Goal: Task Accomplishment & Management: Use online tool/utility

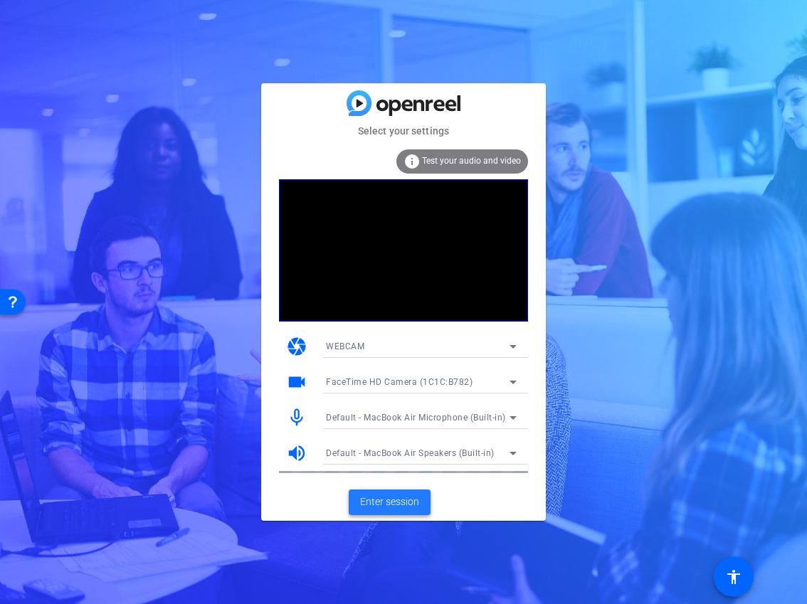
click at [407, 507] on span "Enter session" at bounding box center [389, 502] width 59 height 15
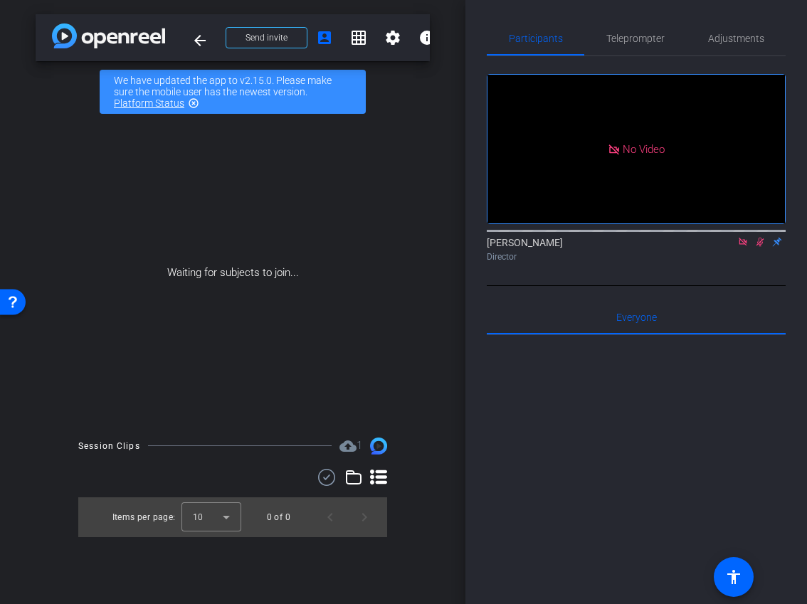
click at [740, 246] on icon at bounding box center [743, 242] width 8 height 8
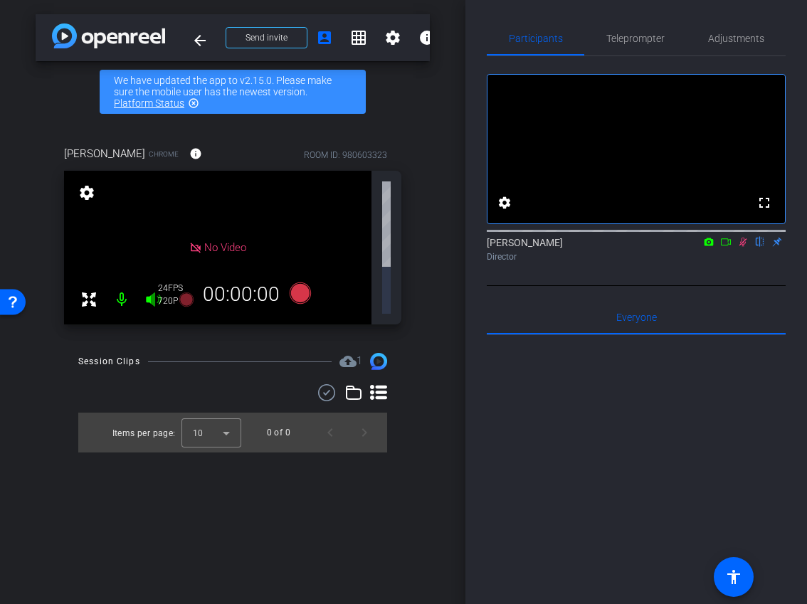
click at [744, 247] on icon at bounding box center [743, 242] width 8 height 9
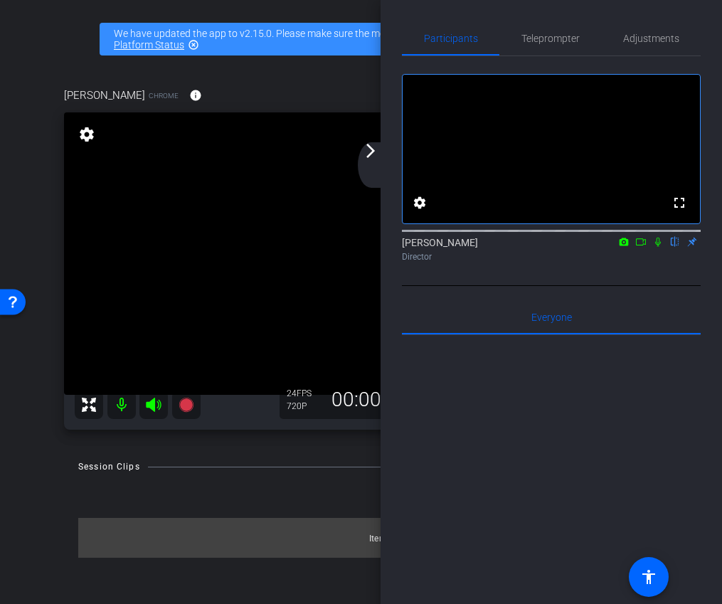
click at [383, 151] on div "arrow_back_ios_new arrow_forward_ios" at bounding box center [373, 165] width 30 height 46
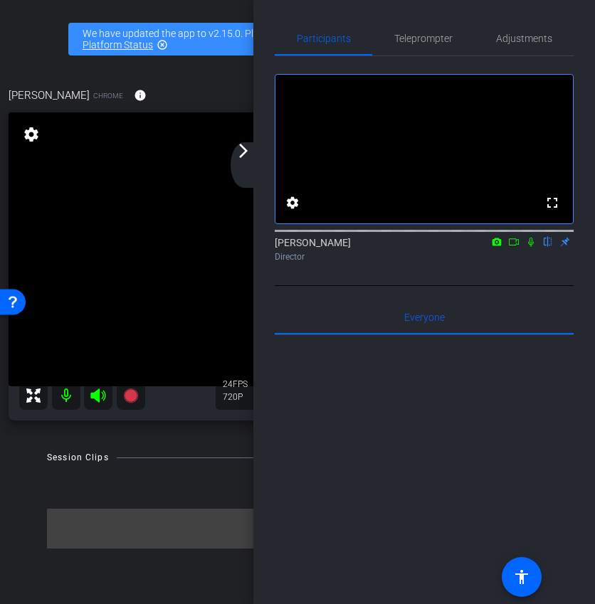
click at [233, 157] on div "arrow_back_ios_new arrow_forward_ios" at bounding box center [246, 165] width 30 height 46
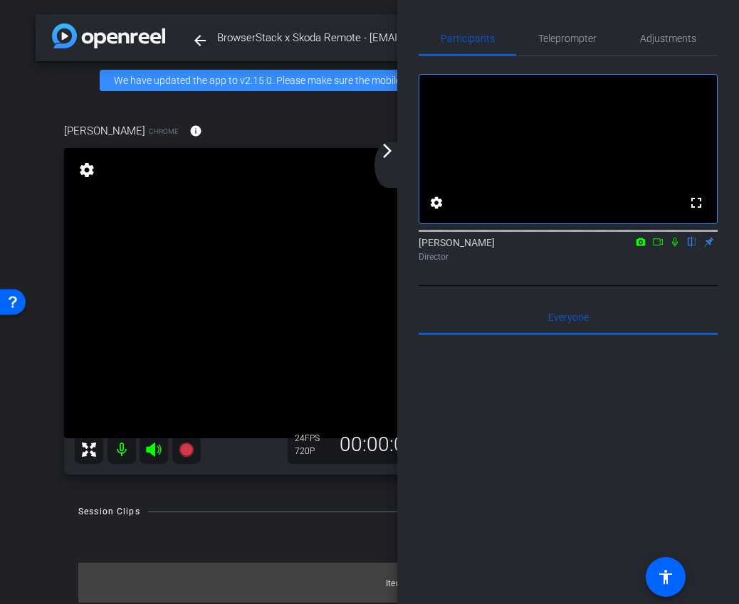
click at [385, 170] on div "arrow_back_ios_new arrow_forward_ios" at bounding box center [389, 165] width 30 height 46
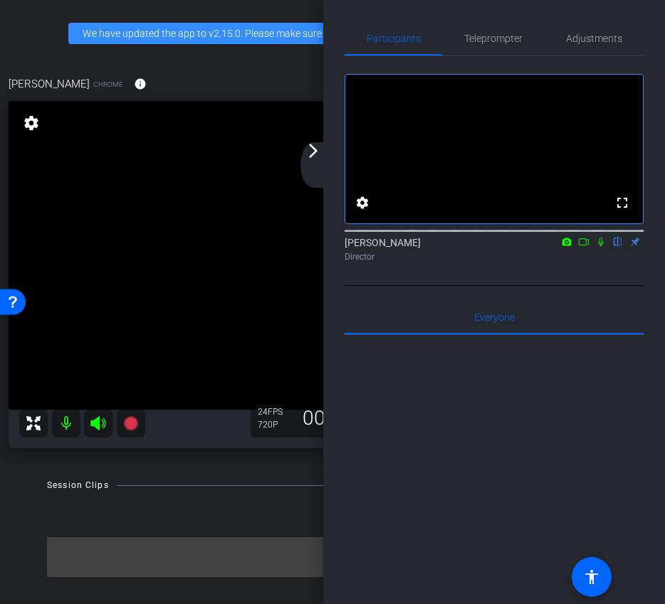
click at [317, 160] on div "arrow_back_ios_new arrow_forward_ios" at bounding box center [315, 165] width 30 height 46
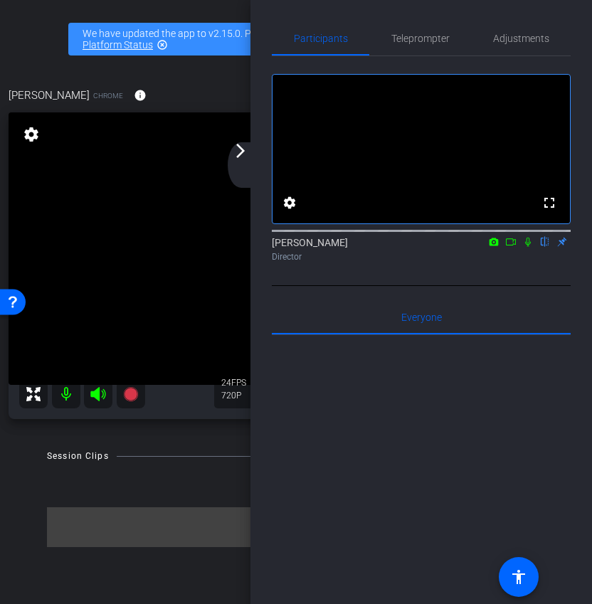
click at [242, 152] on mat-icon "arrow_forward_ios" at bounding box center [240, 150] width 17 height 17
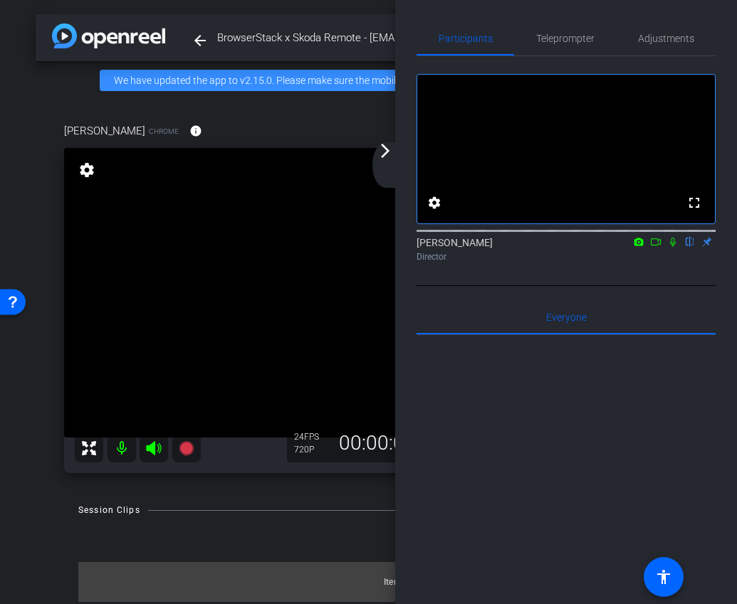
click at [381, 159] on div "arrow_back_ios_new arrow_forward_ios" at bounding box center [387, 165] width 30 height 46
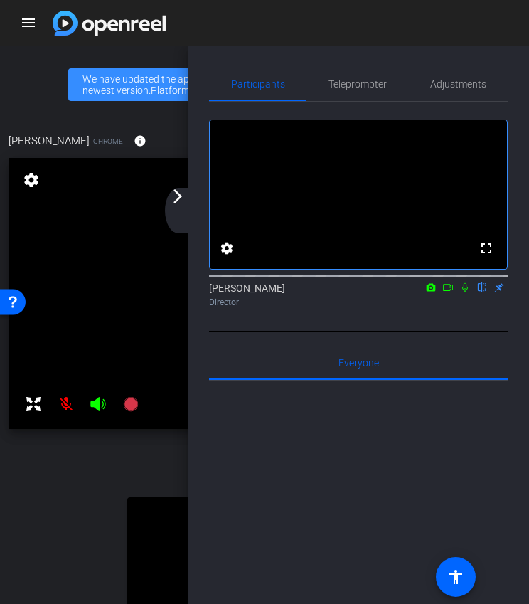
click at [176, 207] on div "arrow_back_ios_new arrow_forward_ios" at bounding box center [180, 211] width 30 height 46
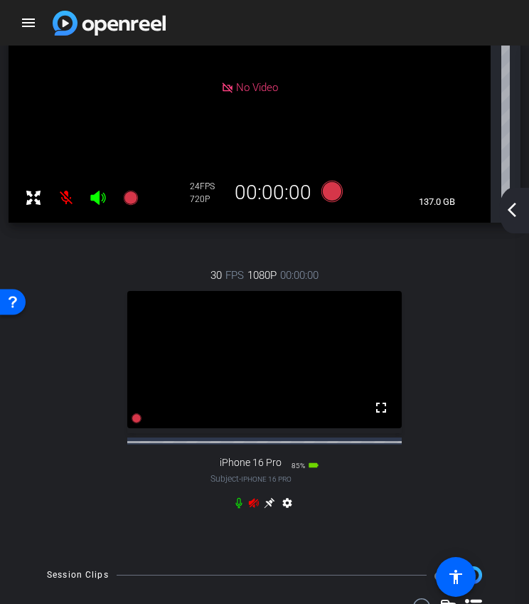
scroll to position [236, 0]
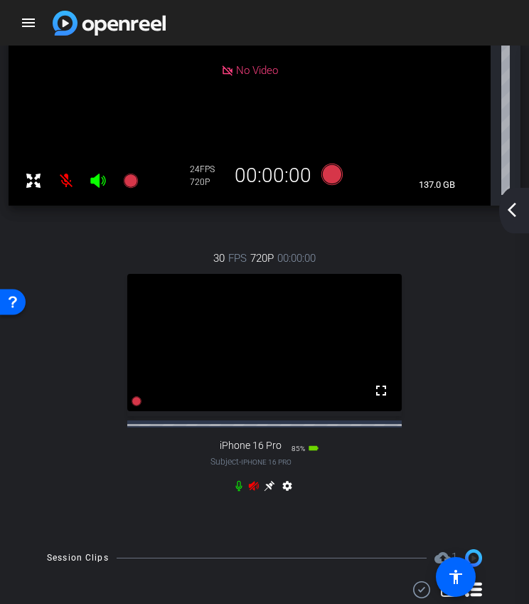
click at [254, 484] on icon at bounding box center [253, 485] width 11 height 11
click at [268, 490] on icon at bounding box center [269, 485] width 11 height 11
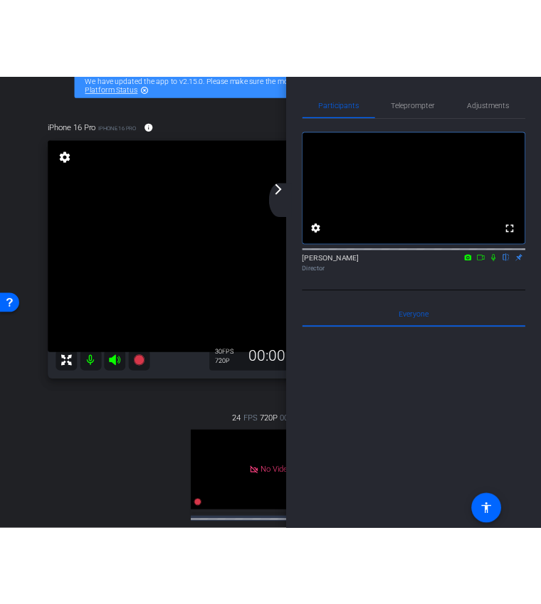
scroll to position [0, 0]
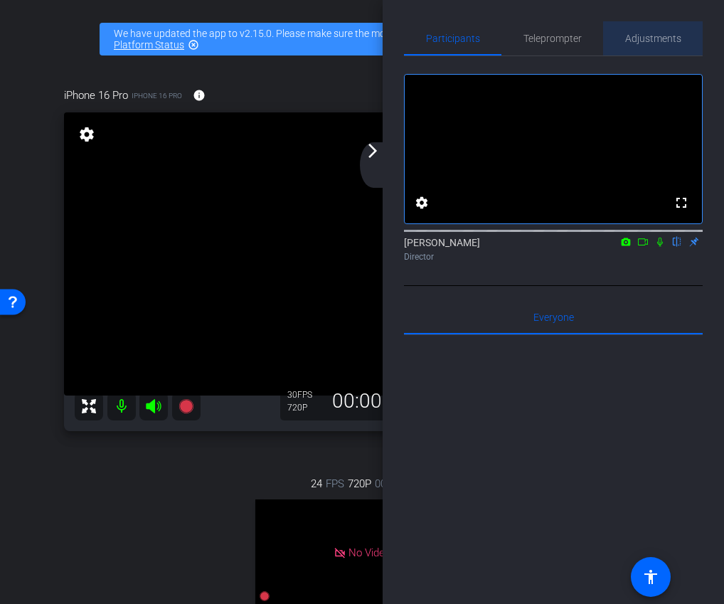
click at [631, 30] on span "Adjustments" at bounding box center [654, 38] width 56 height 34
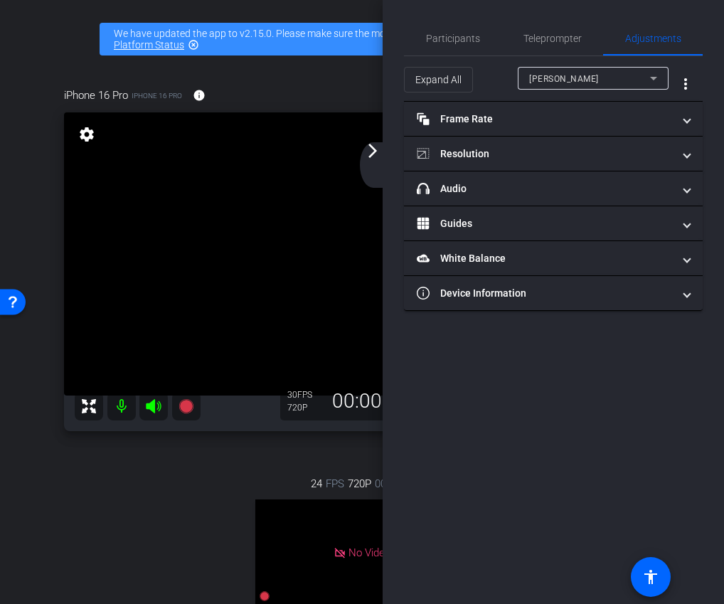
click at [366, 157] on mat-icon "arrow_forward_ios" at bounding box center [372, 150] width 17 height 17
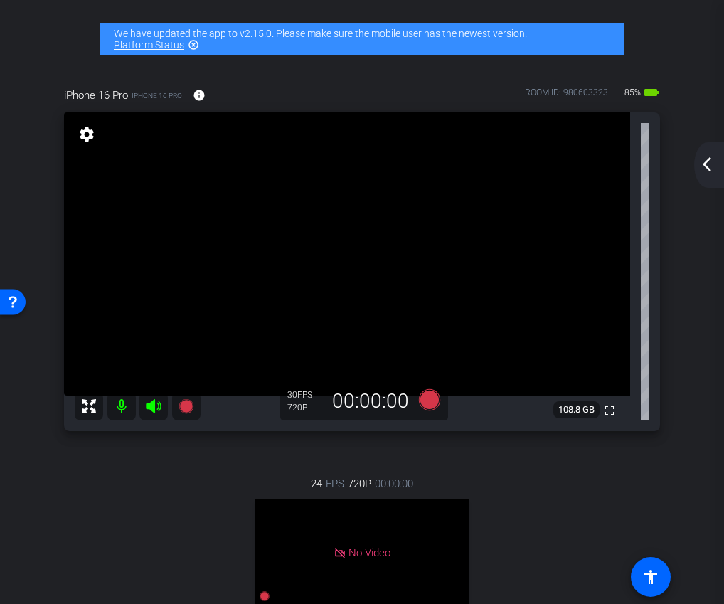
click at [711, 155] on div "arrow_back_ios_new arrow_forward_ios" at bounding box center [710, 165] width 30 height 46
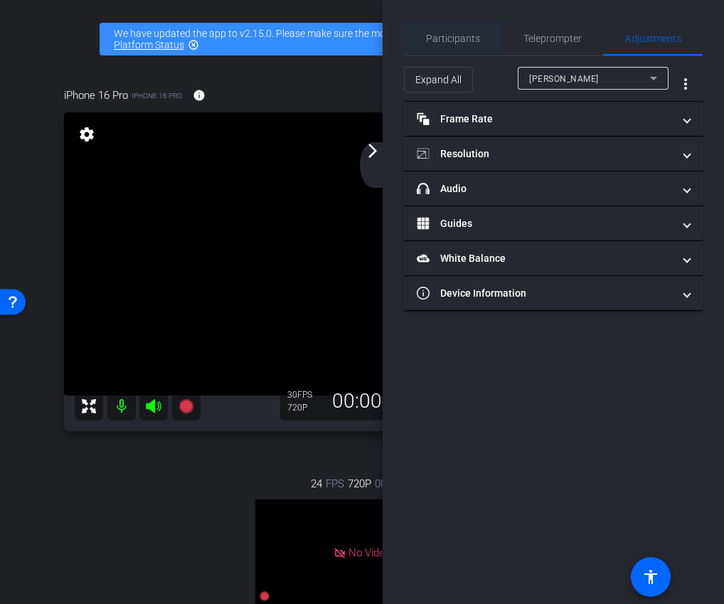
click at [460, 41] on span "Participants" at bounding box center [453, 38] width 54 height 10
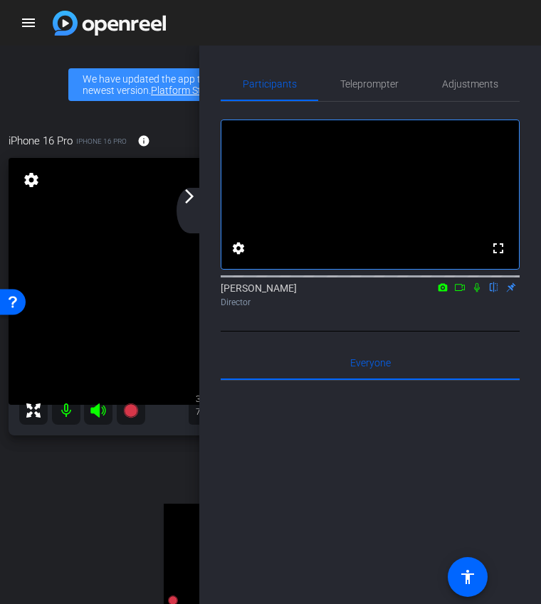
click at [192, 205] on div "arrow_back_ios_new arrow_forward_ios" at bounding box center [191, 211] width 30 height 46
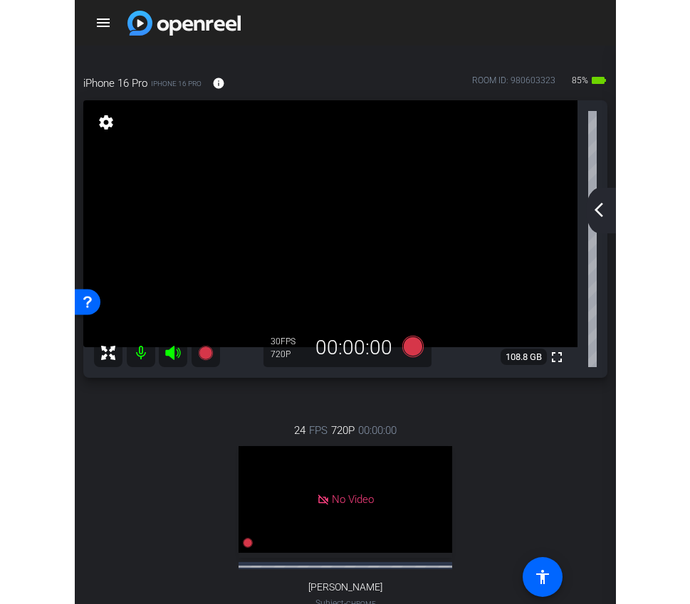
scroll to position [3, 0]
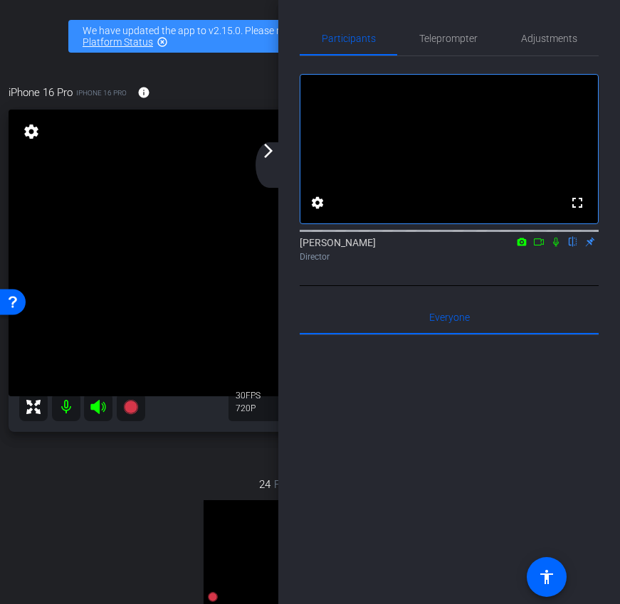
click at [274, 159] on mat-icon "arrow_forward_ios" at bounding box center [268, 150] width 17 height 17
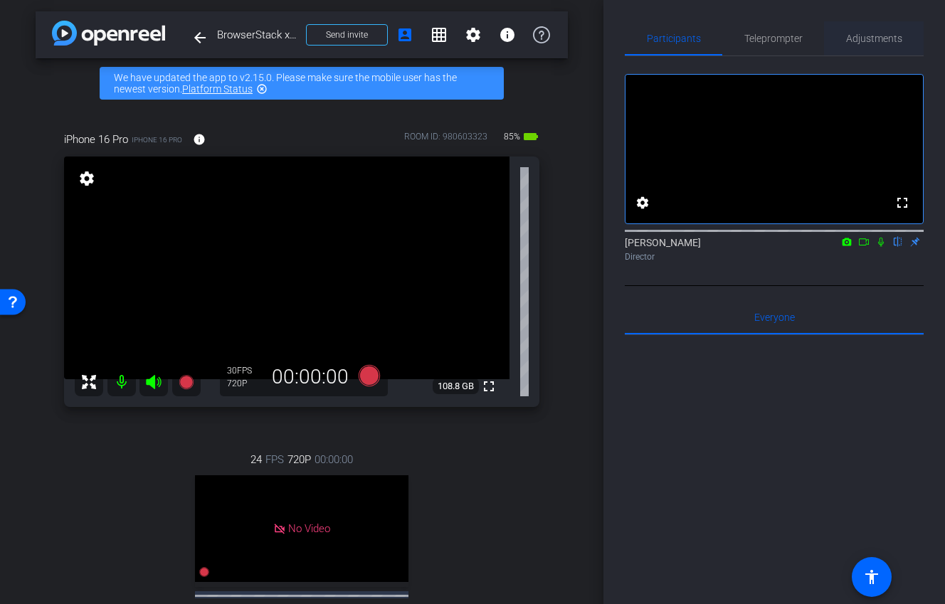
click at [806, 38] on span "Adjustments" at bounding box center [874, 38] width 56 height 10
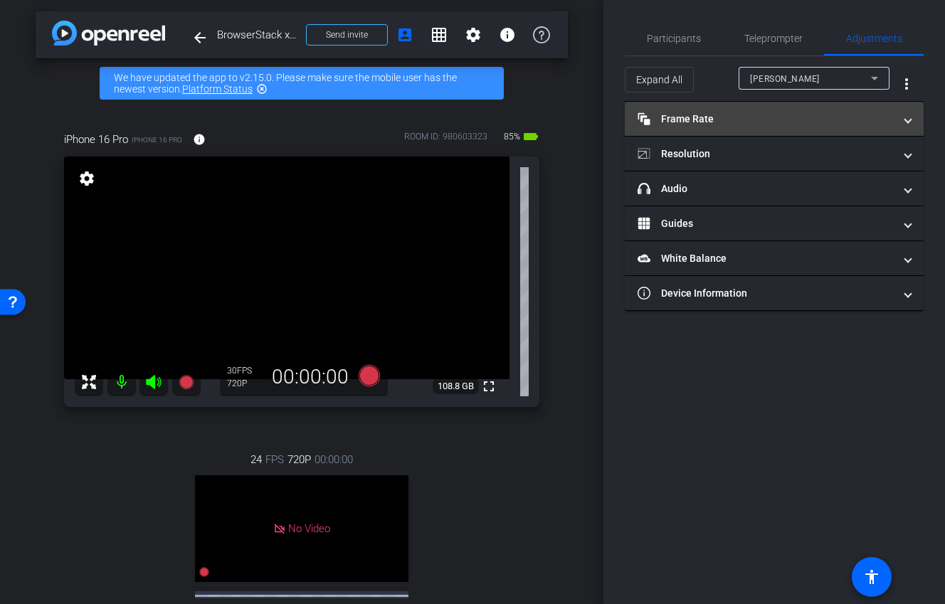
click at [757, 124] on mat-panel-title "Frame Rate Frame Rate" at bounding box center [766, 119] width 256 height 15
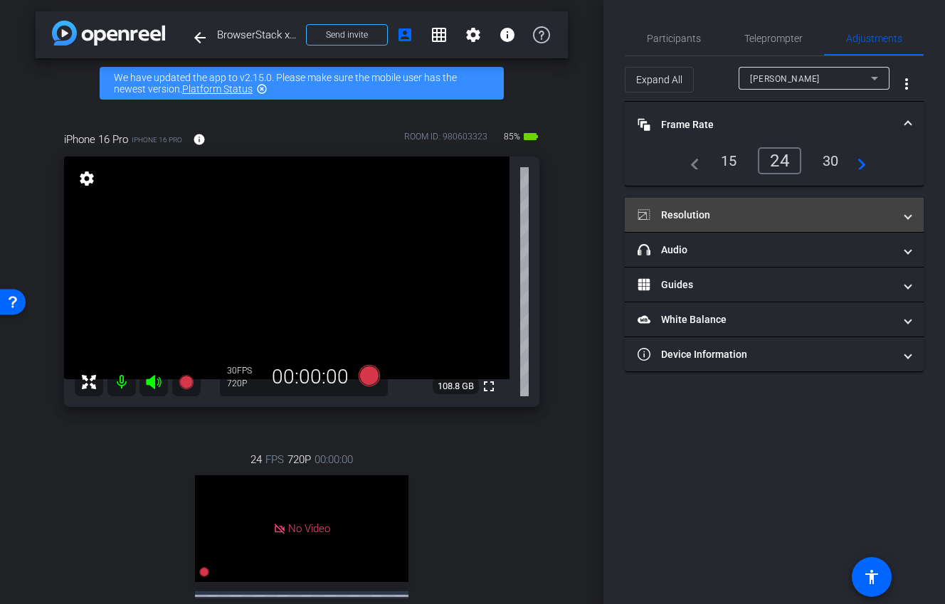
click at [786, 220] on mat-panel-title "Resolution" at bounding box center [766, 215] width 256 height 15
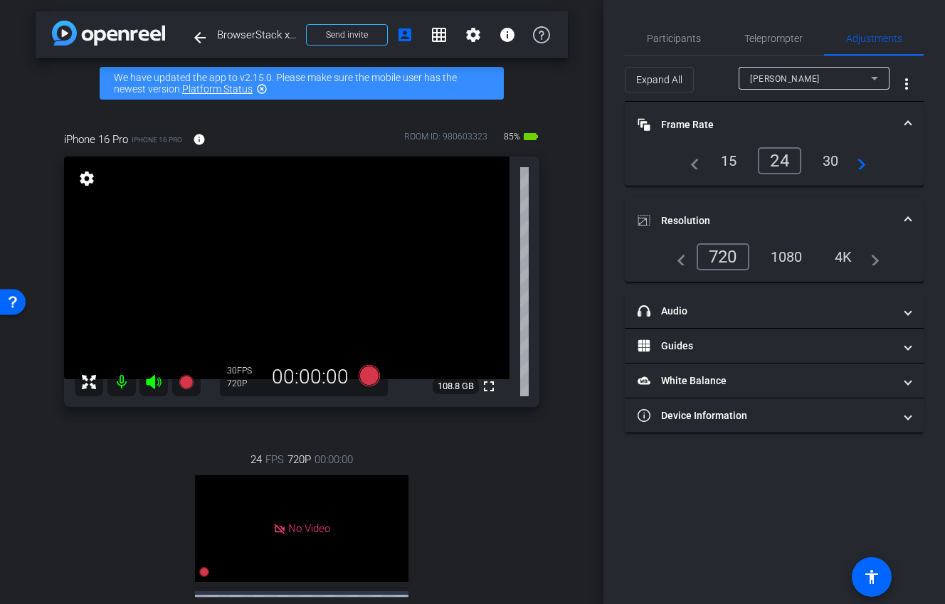
click at [796, 263] on div "1080" at bounding box center [786, 257] width 53 height 24
click at [806, 77] on div "[PERSON_NAME]" at bounding box center [810, 79] width 121 height 18
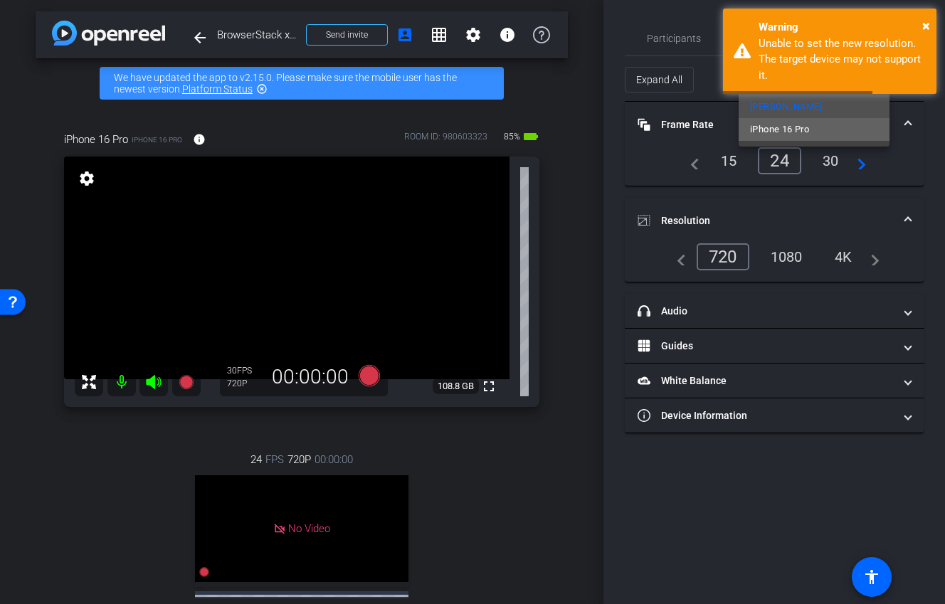
click at [806, 133] on mat-option "iPhone 16 Pro" at bounding box center [814, 129] width 151 height 23
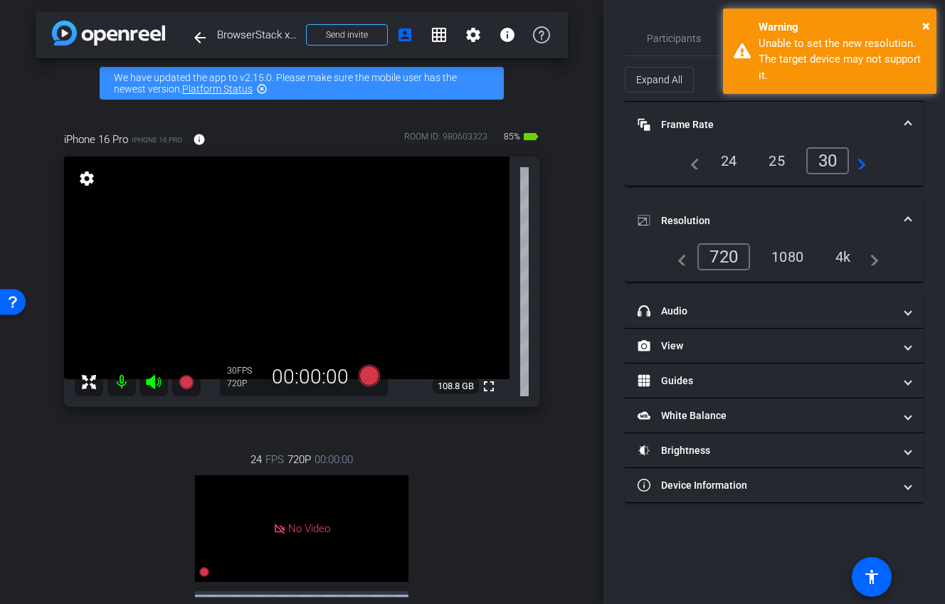
click at [787, 254] on div "1080" at bounding box center [787, 257] width 53 height 24
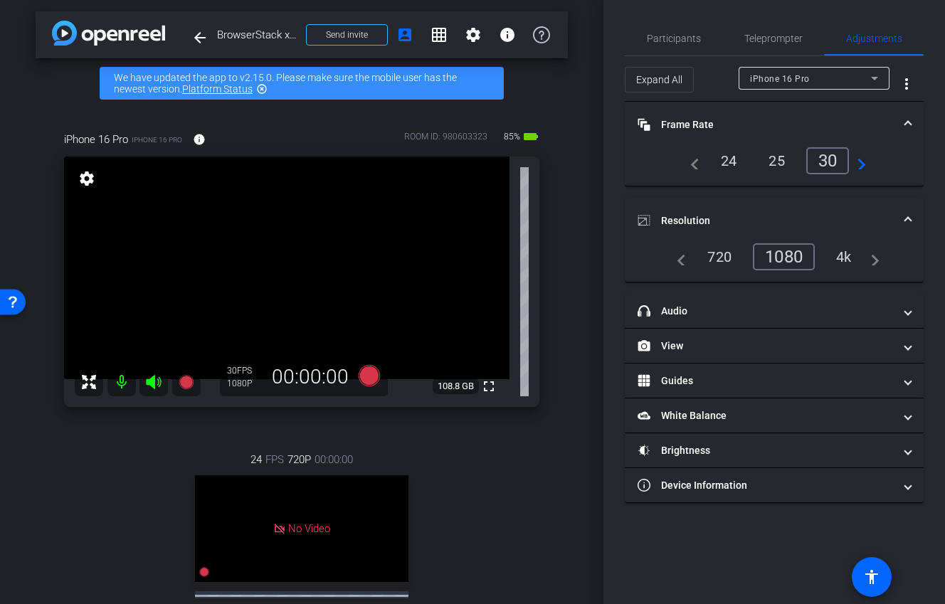
click at [732, 151] on div "24" at bounding box center [729, 161] width 38 height 24
click at [769, 125] on mat-panel-title "Frame Rate Frame Rate" at bounding box center [766, 124] width 256 height 15
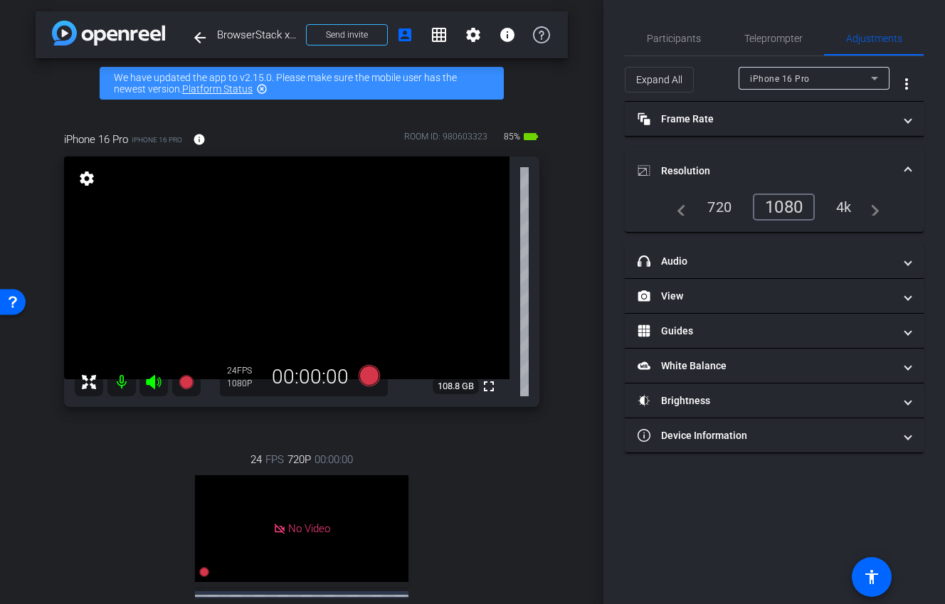
click at [768, 161] on mat-expansion-panel-header "Resolution" at bounding box center [774, 171] width 299 height 46
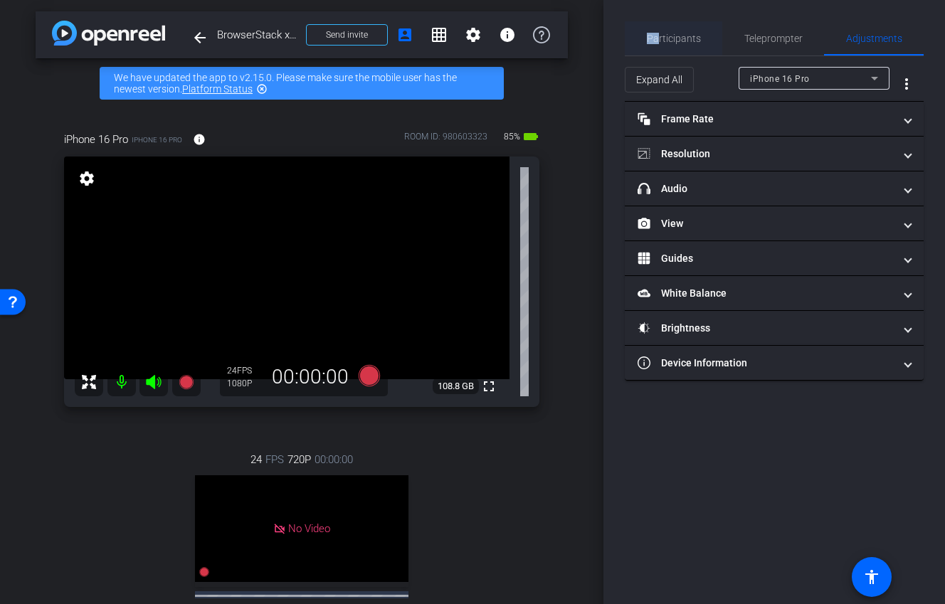
click at [659, 33] on span "Participants" at bounding box center [674, 38] width 54 height 10
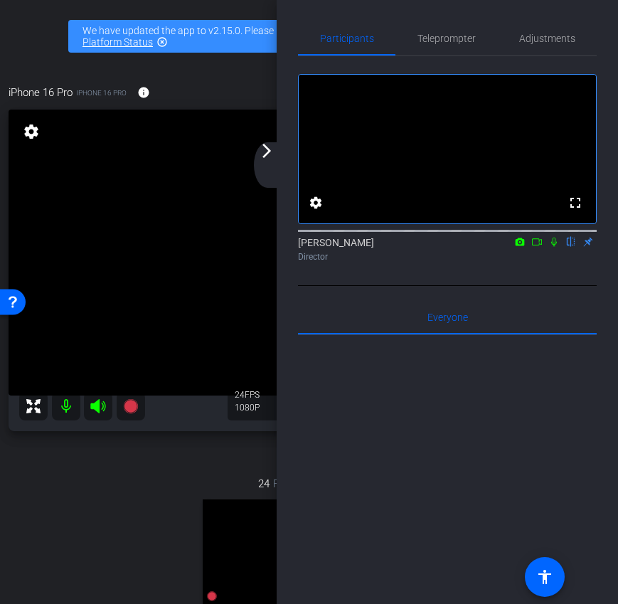
click at [277, 156] on div "arrow_back_ios_new arrow_forward_ios" at bounding box center [269, 165] width 30 height 46
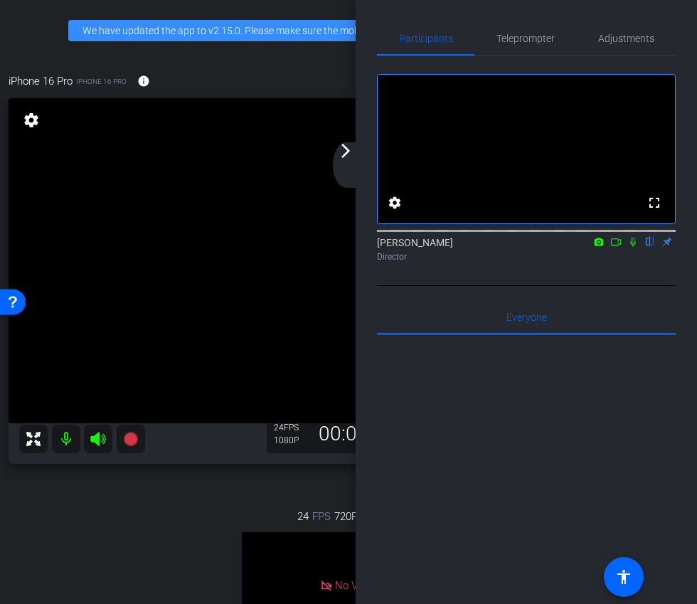
click at [350, 172] on div "arrow_back_ios_new arrow_forward_ios" at bounding box center [348, 165] width 30 height 46
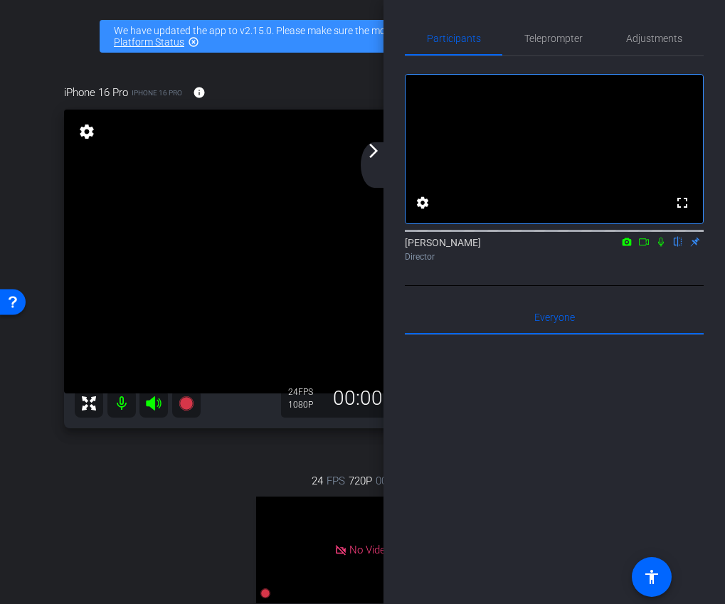
click at [373, 160] on div "arrow_back_ios_new arrow_forward_ios" at bounding box center [376, 165] width 30 height 46
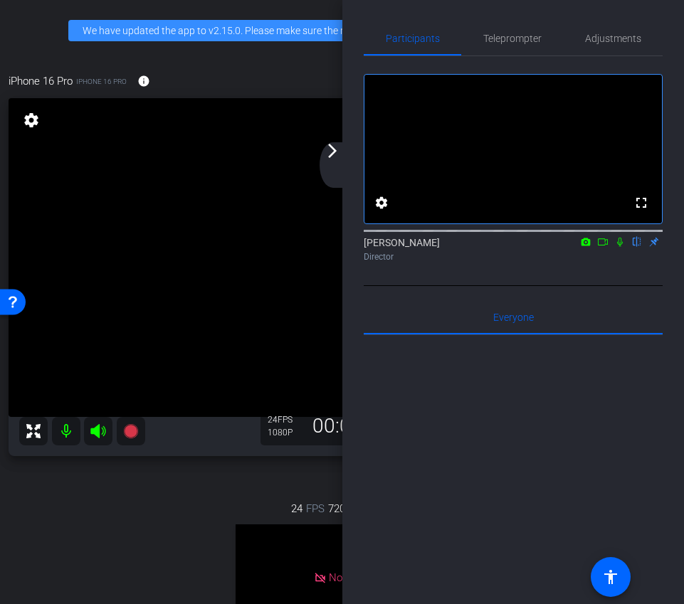
click at [334, 154] on mat-icon "arrow_forward_ios" at bounding box center [332, 150] width 17 height 17
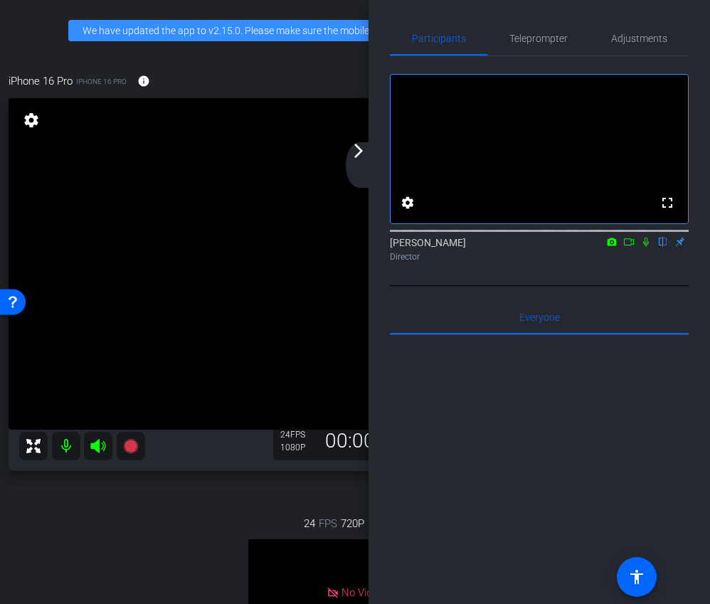
click at [358, 162] on div "arrow_back_ios_new arrow_forward_ios" at bounding box center [361, 165] width 30 height 46
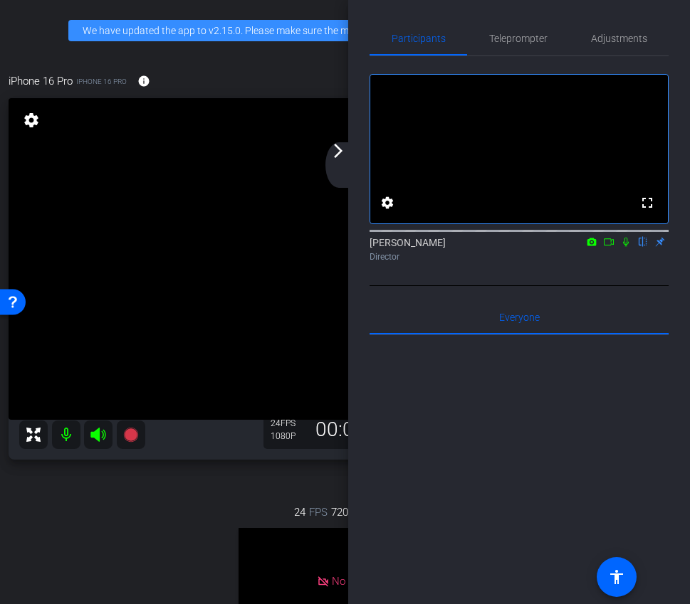
click at [341, 158] on mat-icon "arrow_forward_ios" at bounding box center [337, 150] width 17 height 17
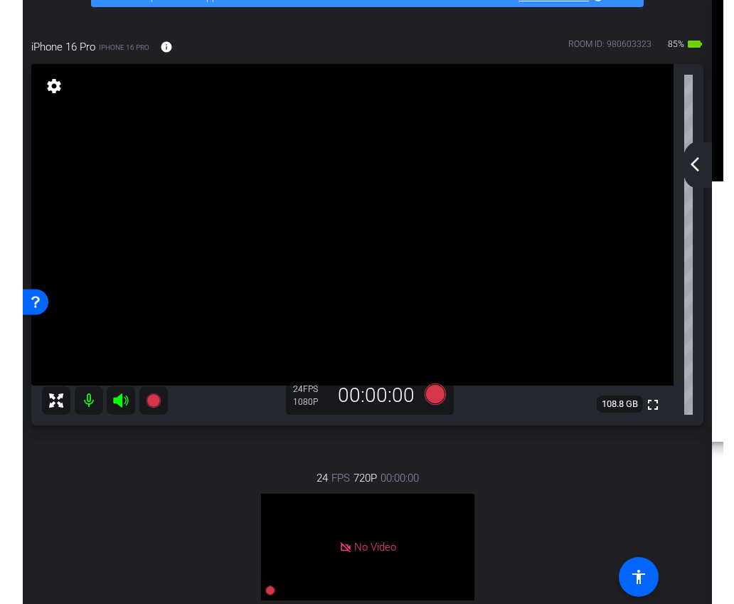
scroll to position [19, 0]
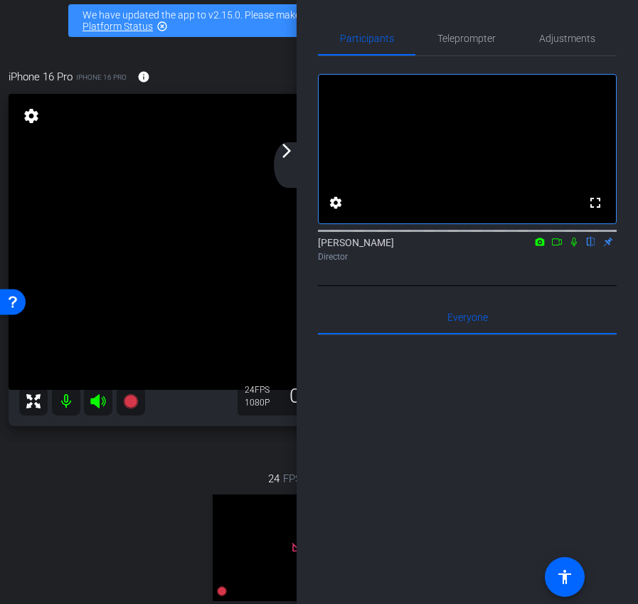
click at [292, 160] on div "arrow_back_ios_new arrow_forward_ios" at bounding box center [289, 165] width 30 height 46
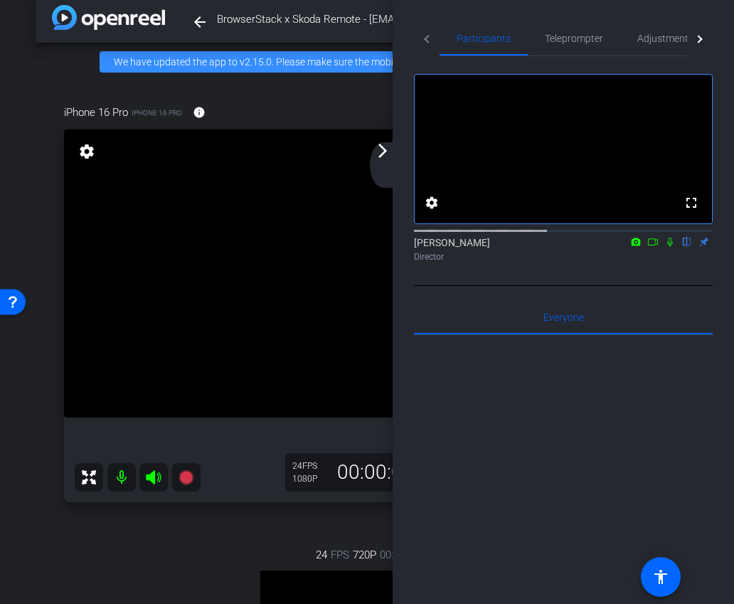
scroll to position [65, 0]
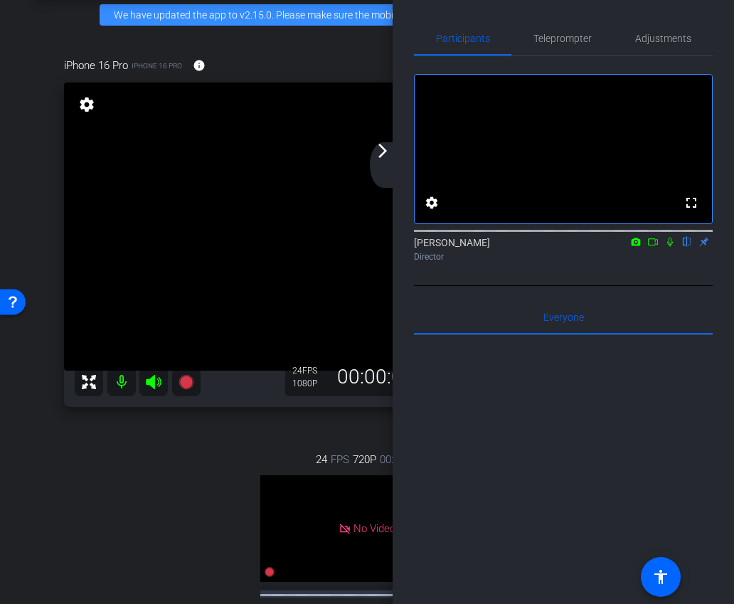
click at [379, 157] on mat-icon "arrow_forward_ios" at bounding box center [382, 150] width 17 height 17
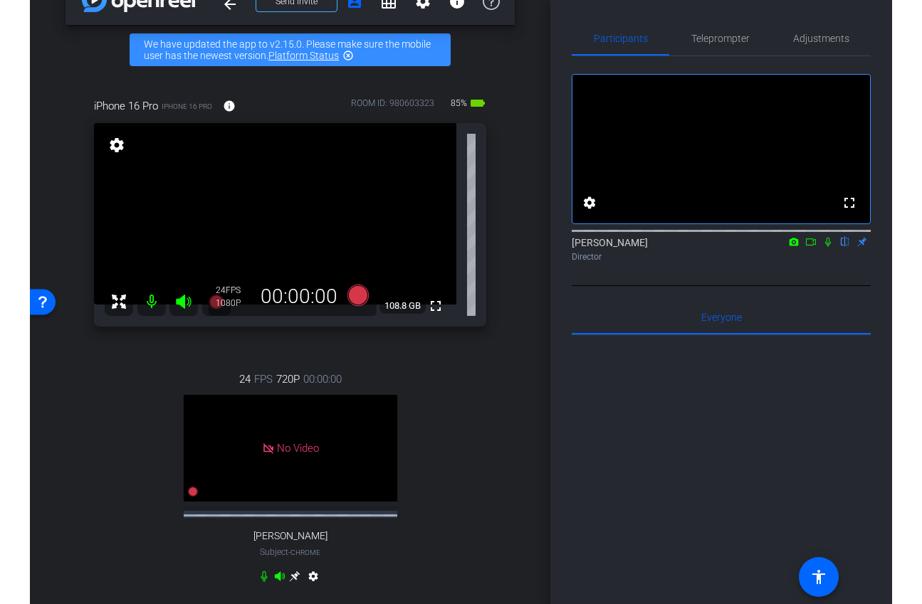
scroll to position [0, 0]
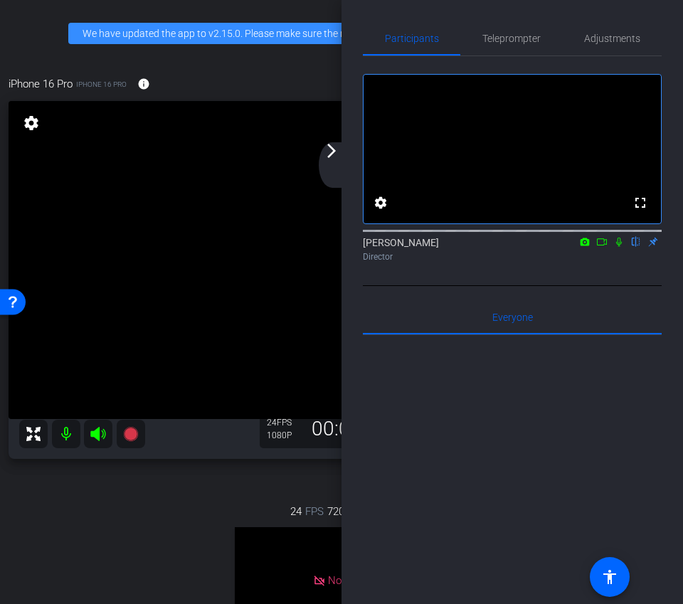
click at [330, 154] on mat-icon "arrow_forward_ios" at bounding box center [331, 150] width 17 height 17
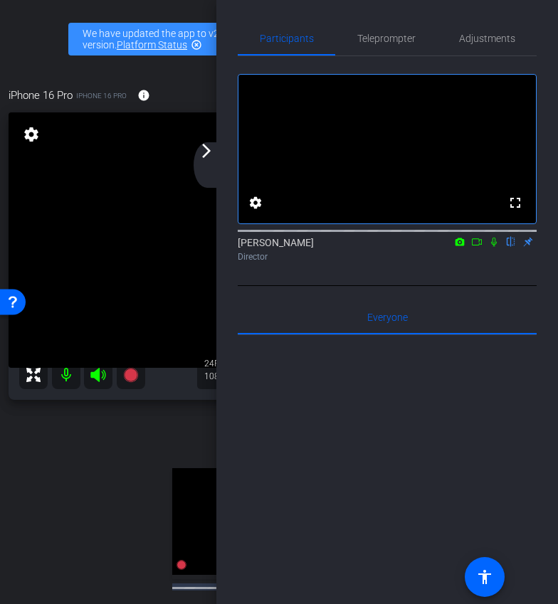
click at [212, 154] on mat-icon "arrow_forward_ios" at bounding box center [206, 150] width 17 height 17
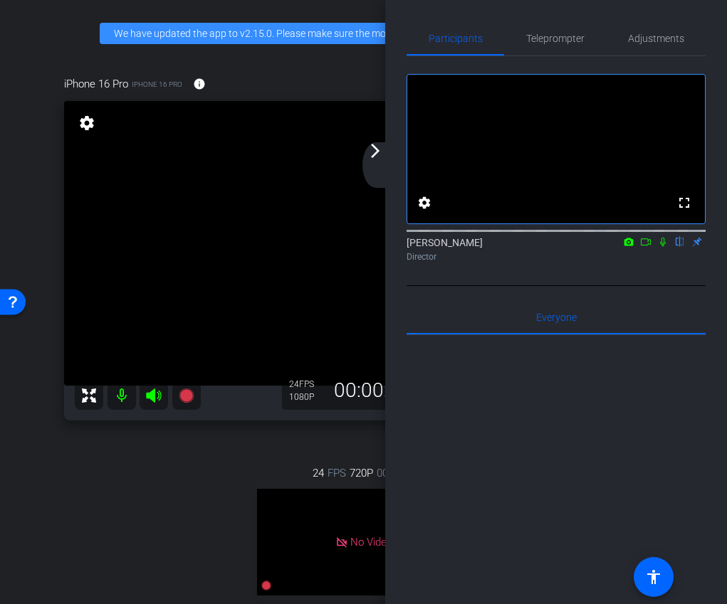
click at [380, 170] on div "arrow_back_ios_new arrow_forward_ios" at bounding box center [377, 165] width 30 height 46
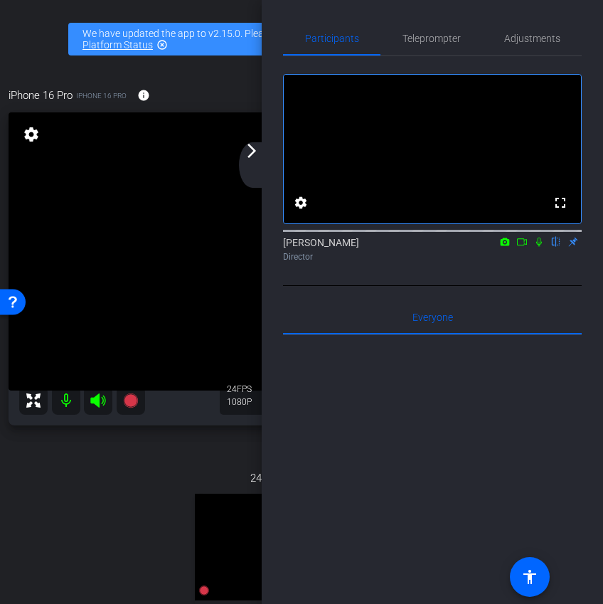
click at [539, 19] on div "Participants Teleprompter Adjustments fullscreen settings Ariam Eqbe flip Direc…" at bounding box center [433, 302] width 342 height 604
click at [530, 34] on span "Adjustments" at bounding box center [533, 38] width 56 height 10
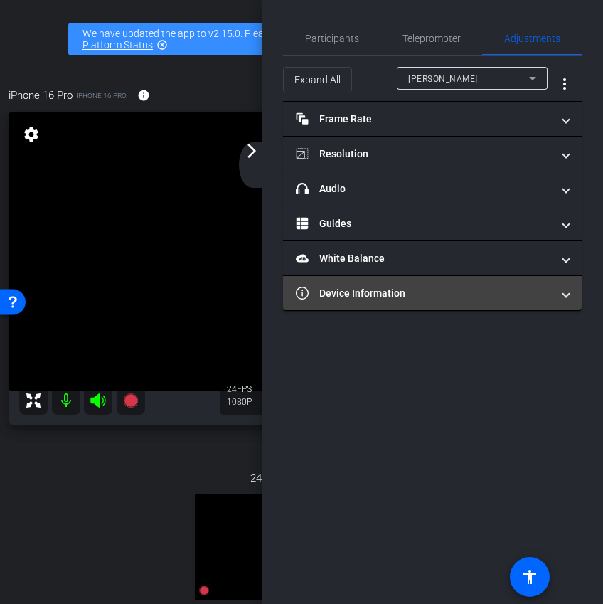
click at [463, 299] on mat-panel-title "Device Information" at bounding box center [424, 293] width 256 height 15
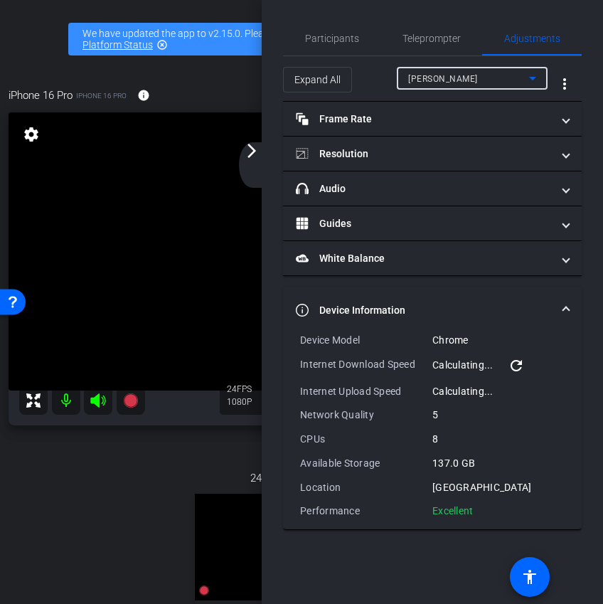
click at [454, 73] on div "[PERSON_NAME]" at bounding box center [468, 79] width 121 height 18
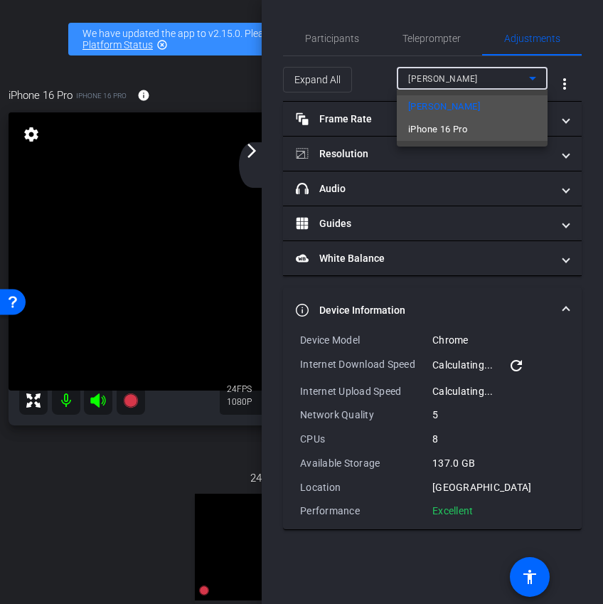
click at [445, 123] on span "iPhone 16 Pro" at bounding box center [437, 129] width 59 height 17
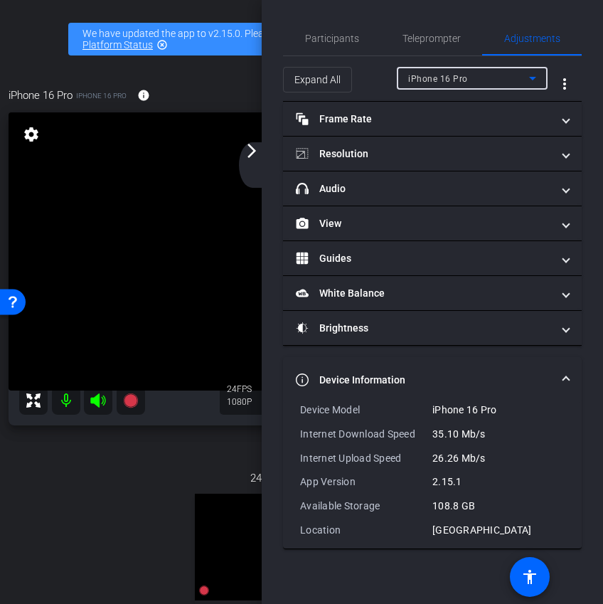
click at [514, 364] on mat-expansion-panel-header "Device Information" at bounding box center [432, 380] width 299 height 46
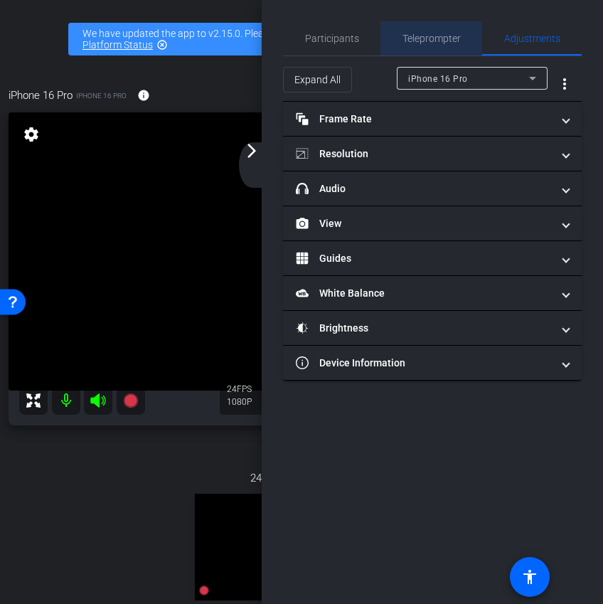
click at [414, 44] on span "Teleprompter" at bounding box center [432, 38] width 58 height 34
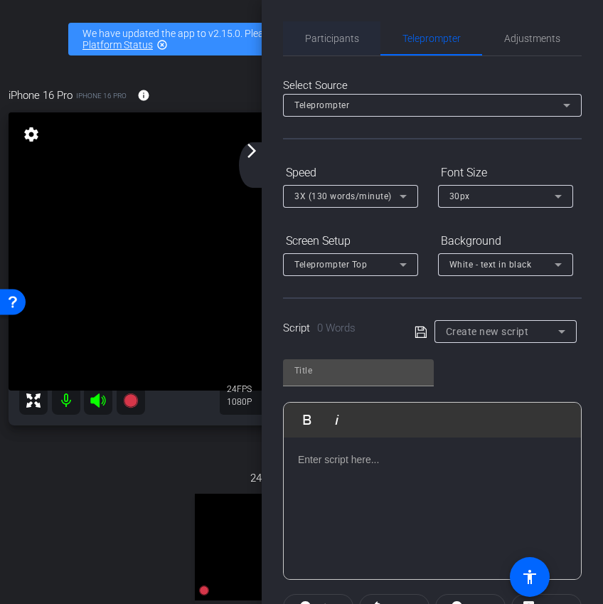
click at [333, 43] on span "Participants" at bounding box center [332, 38] width 54 height 10
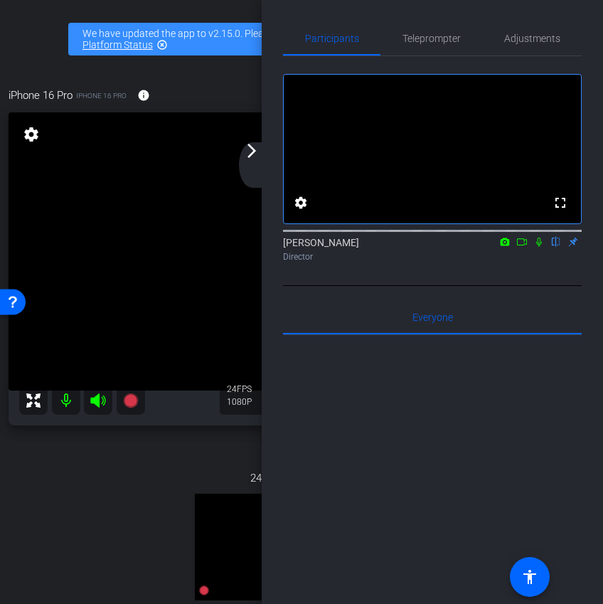
click at [255, 148] on mat-icon "arrow_forward_ios" at bounding box center [251, 150] width 17 height 17
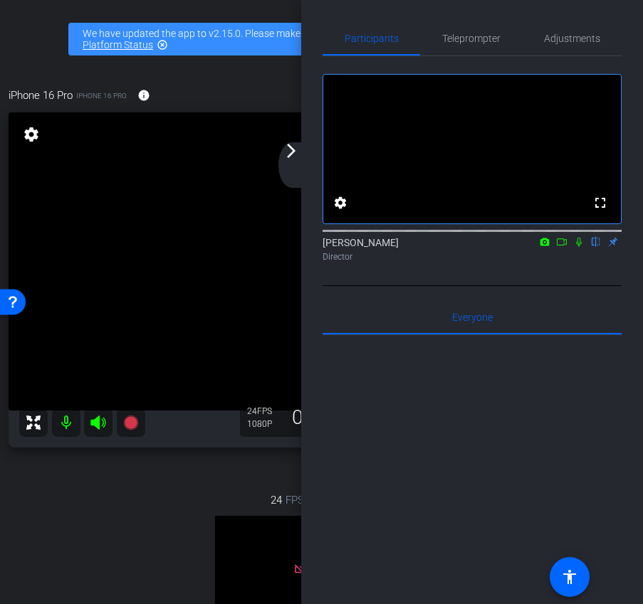
click at [289, 159] on div "arrow_back_ios_new arrow_forward_ios" at bounding box center [293, 165] width 30 height 46
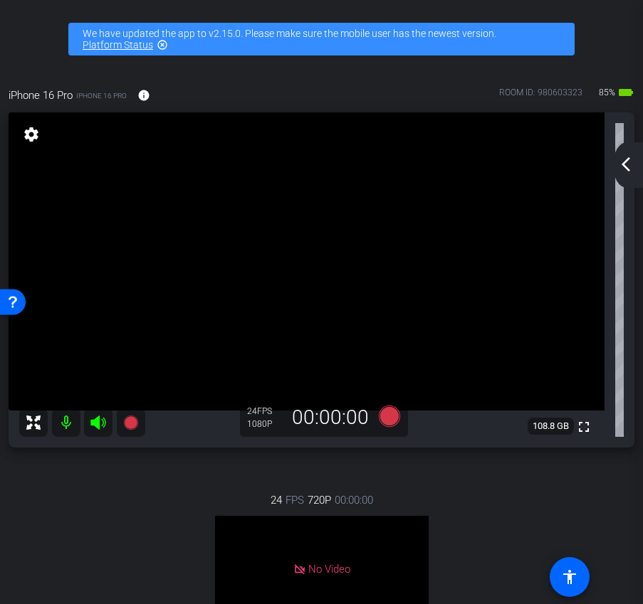
click at [619, 169] on mat-icon "arrow_back_ios_new" at bounding box center [625, 164] width 17 height 17
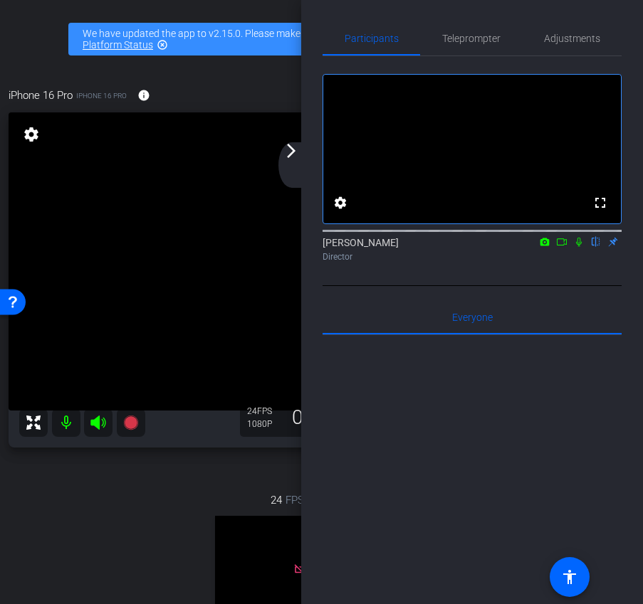
click at [561, 247] on icon at bounding box center [561, 242] width 11 height 10
click at [292, 165] on div "arrow_back_ios_new arrow_forward_ios" at bounding box center [293, 165] width 30 height 46
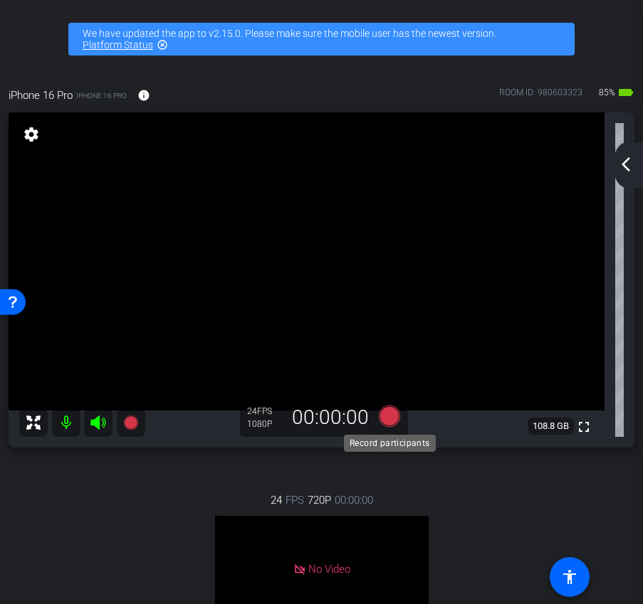
click at [396, 411] on icon at bounding box center [389, 416] width 34 height 26
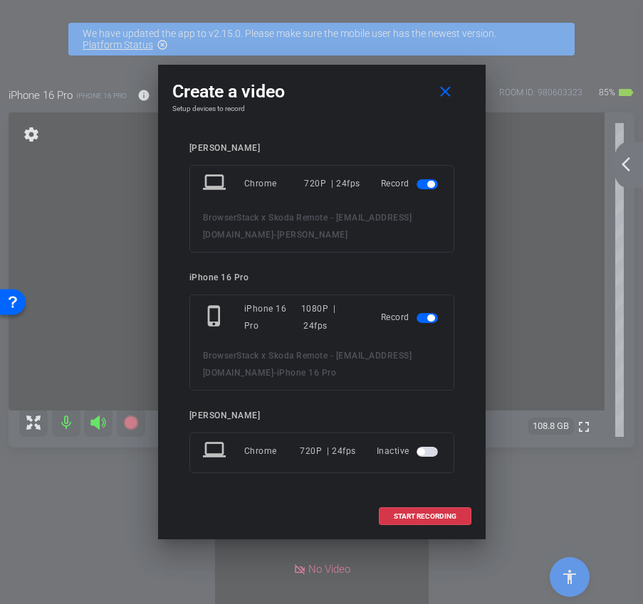
click at [423, 179] on span "button" at bounding box center [426, 184] width 21 height 10
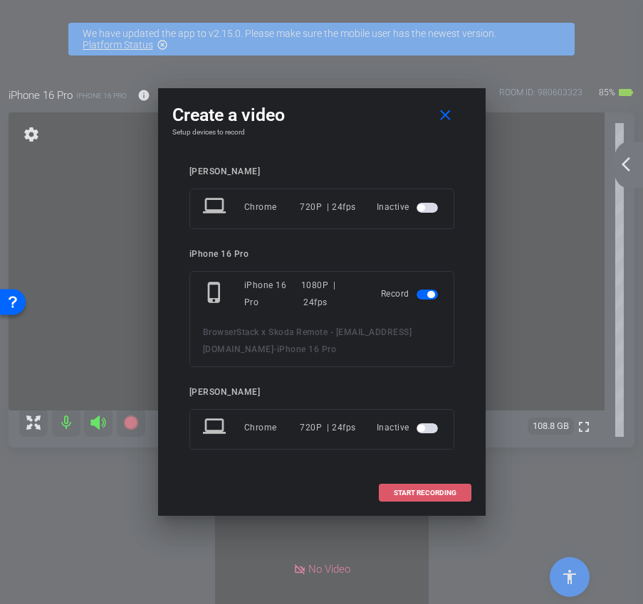
click at [424, 495] on span "START RECORDING" at bounding box center [425, 493] width 63 height 7
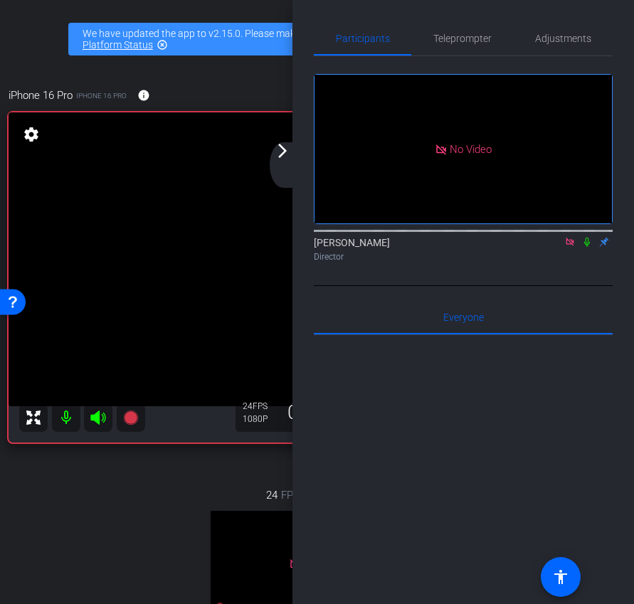
click at [287, 162] on div "arrow_back_ios_new arrow_forward_ios" at bounding box center [285, 165] width 30 height 46
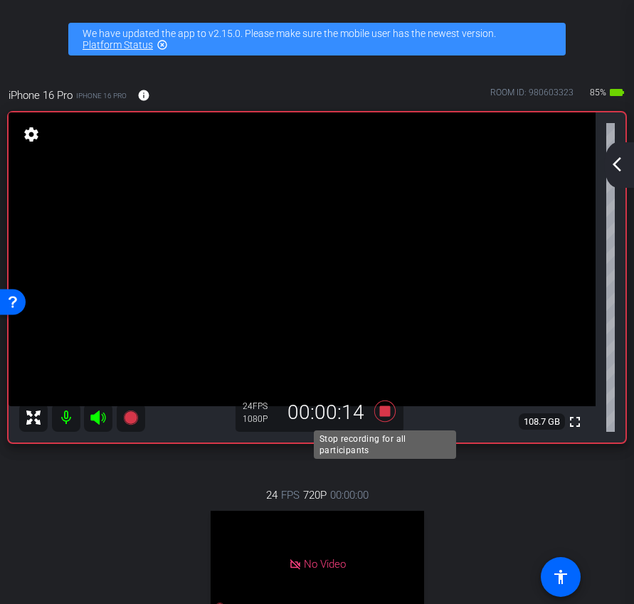
click at [388, 405] on icon at bounding box center [385, 412] width 34 height 26
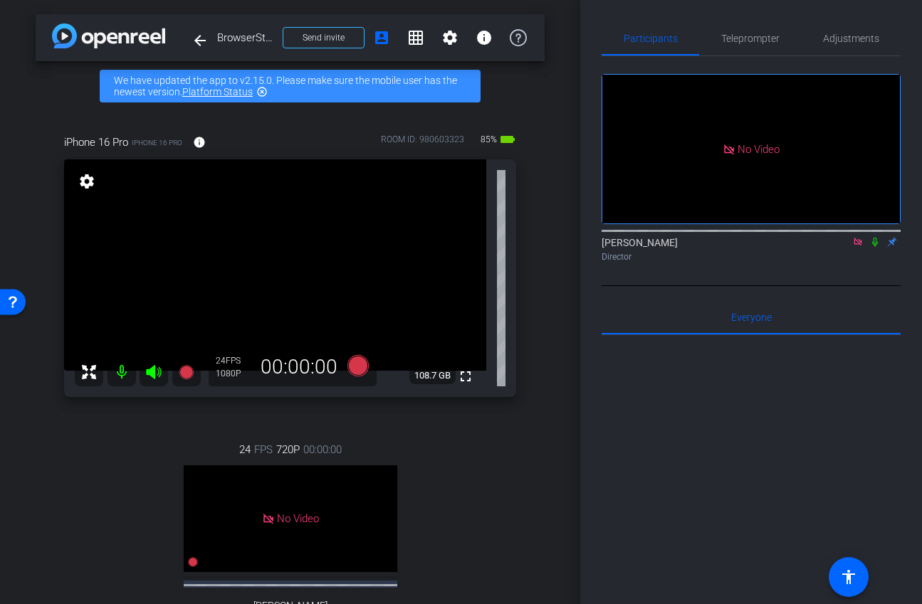
click at [806, 247] on icon at bounding box center [875, 242] width 6 height 9
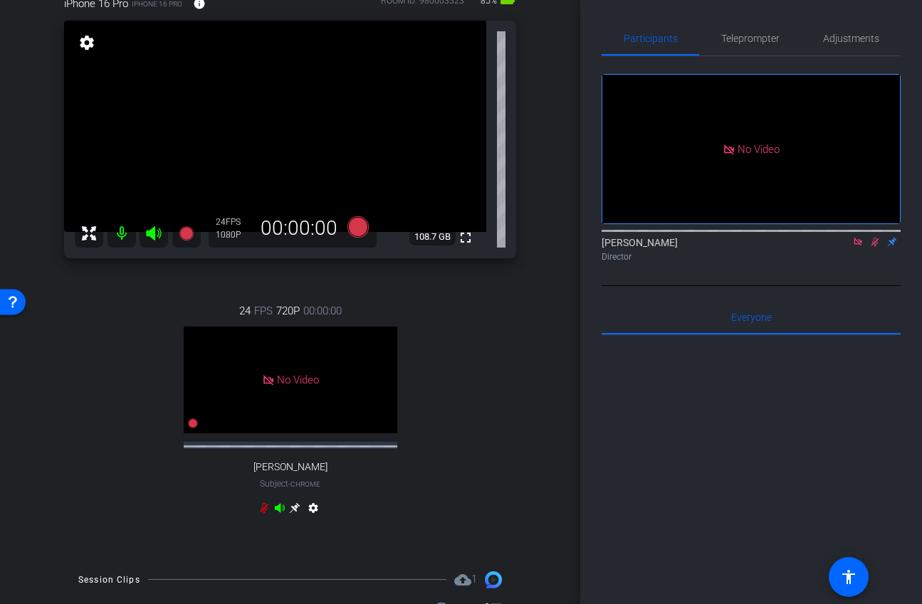
scroll to position [279, 0]
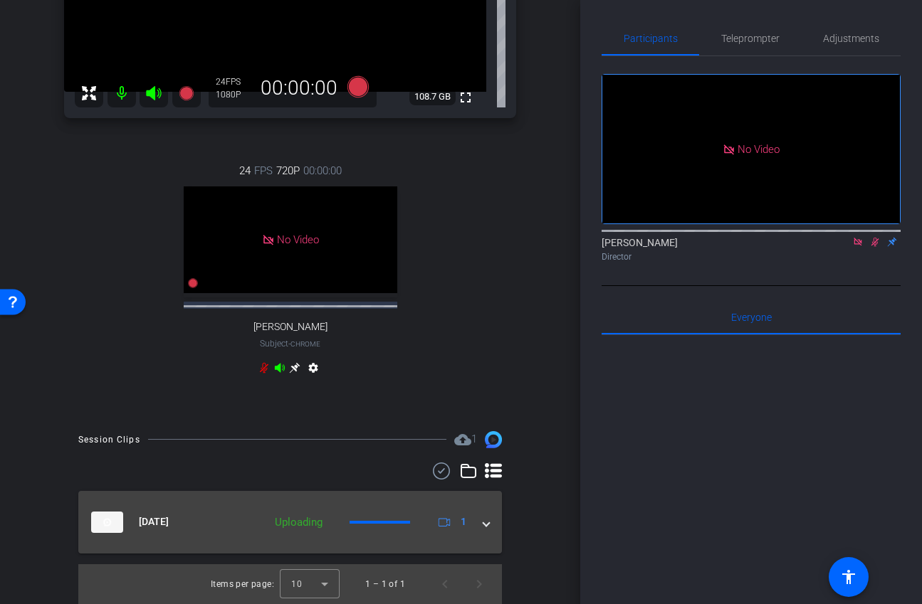
click at [485, 522] on span at bounding box center [486, 521] width 6 height 15
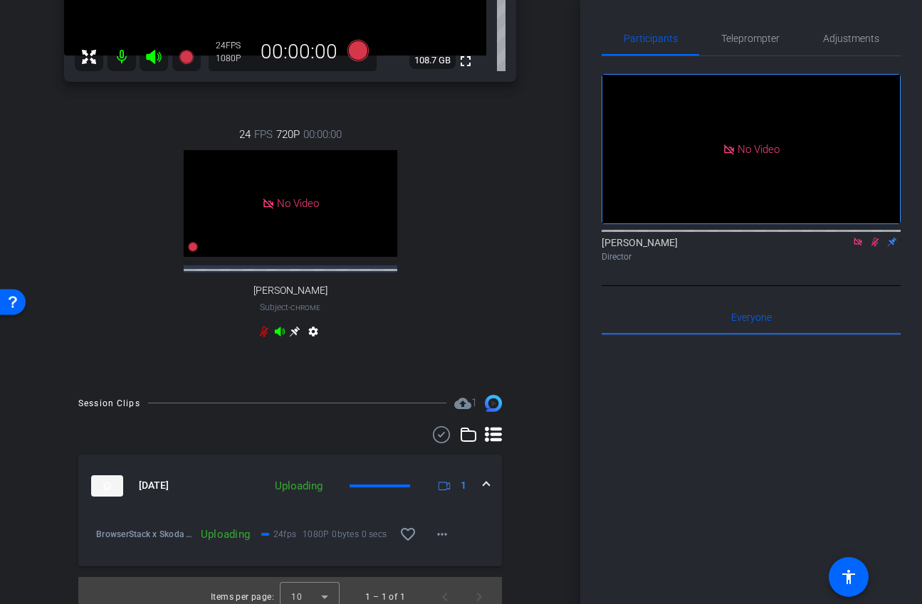
scroll to position [328, 0]
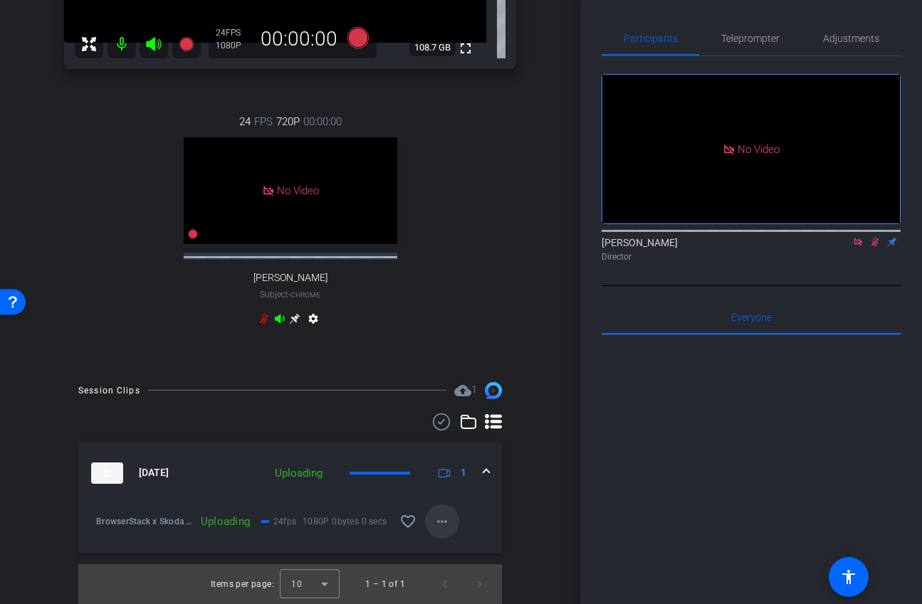
click at [447, 522] on mat-icon "more_horiz" at bounding box center [441, 521] width 17 height 17
click at [460, 517] on div at bounding box center [461, 302] width 922 height 604
click at [450, 521] on mat-icon "more_horiz" at bounding box center [441, 521] width 17 height 17
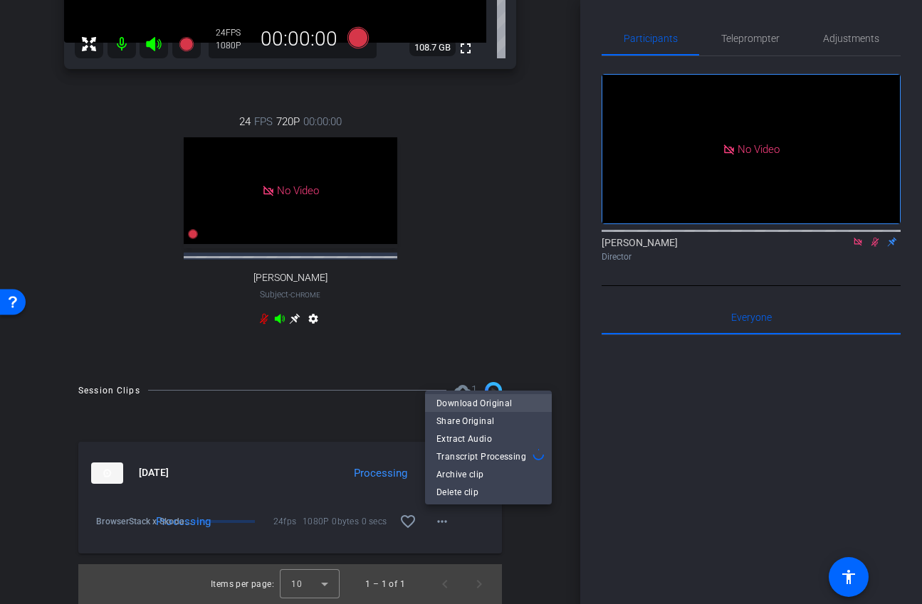
click at [478, 402] on span "Download Original" at bounding box center [488, 403] width 104 height 17
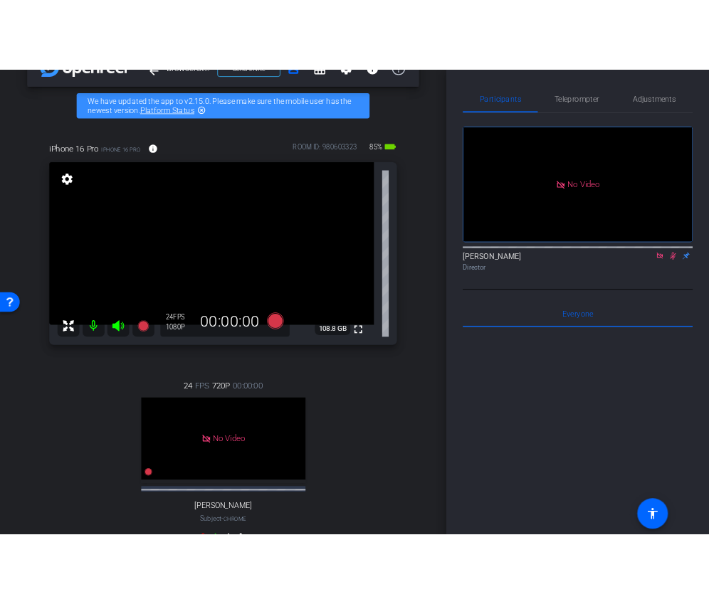
scroll to position [0, 0]
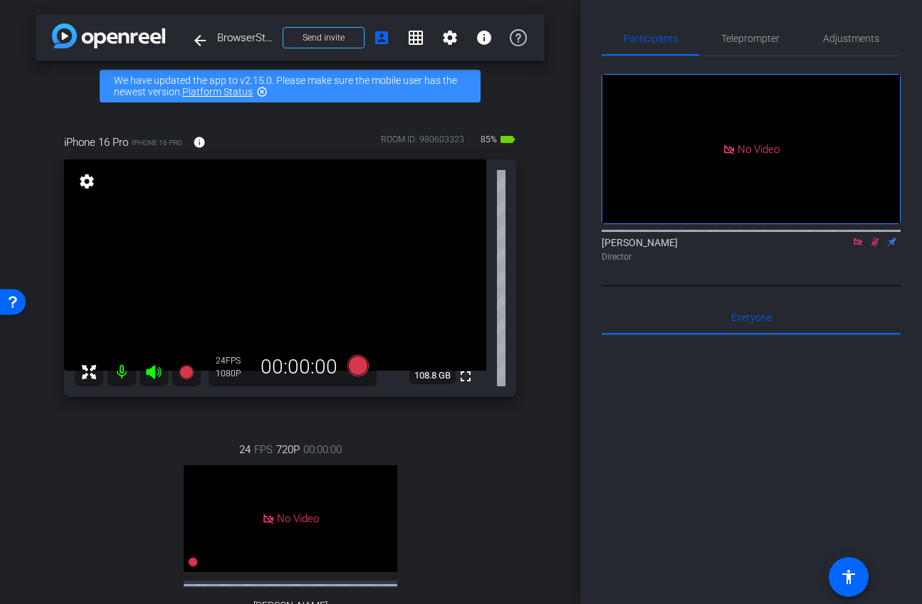
click at [806, 247] on icon at bounding box center [875, 242] width 8 height 9
click at [806, 246] on icon at bounding box center [857, 242] width 8 height 8
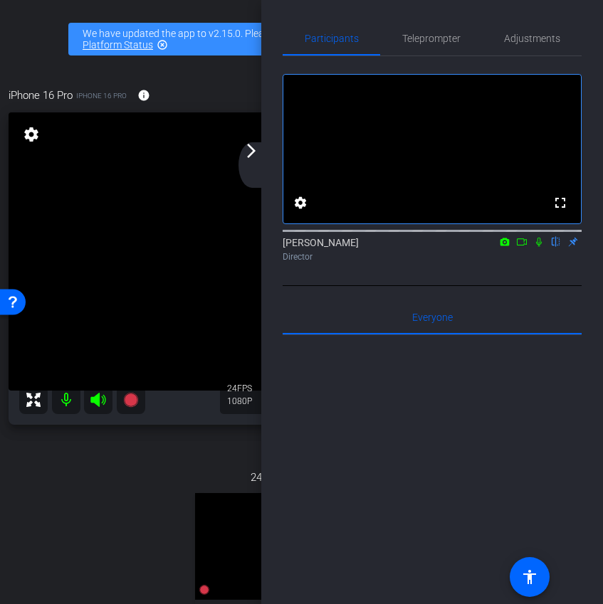
click at [244, 149] on mat-icon "arrow_forward_ios" at bounding box center [251, 150] width 17 height 17
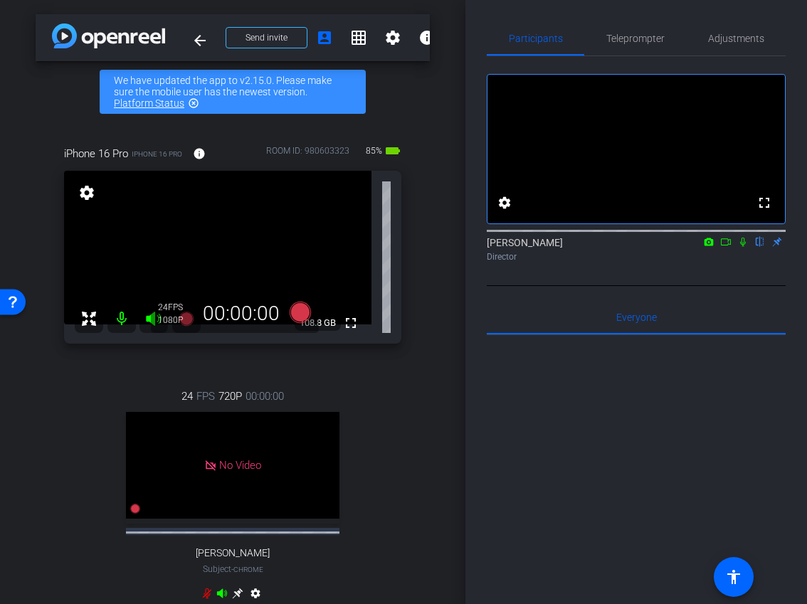
click at [726, 247] on icon at bounding box center [725, 242] width 11 height 10
click at [300, 307] on icon at bounding box center [300, 312] width 21 height 21
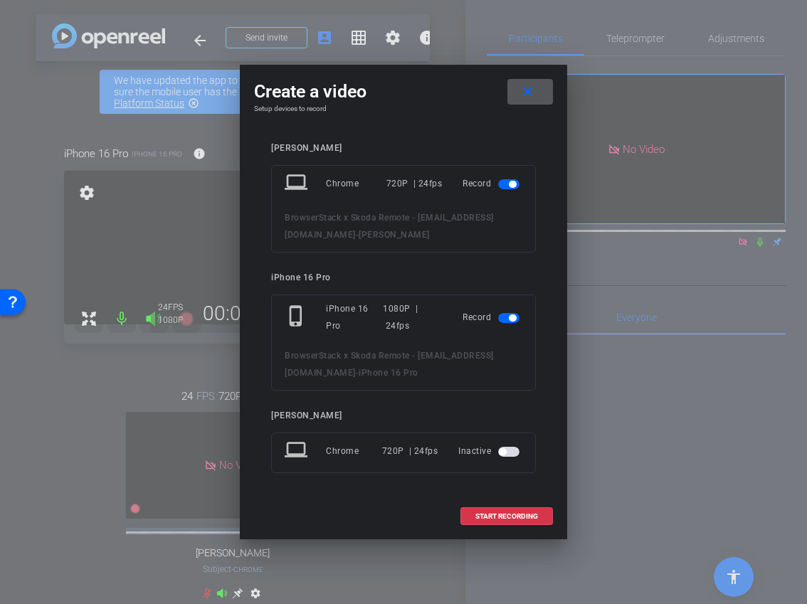
click at [512, 188] on span "button" at bounding box center [508, 184] width 21 height 10
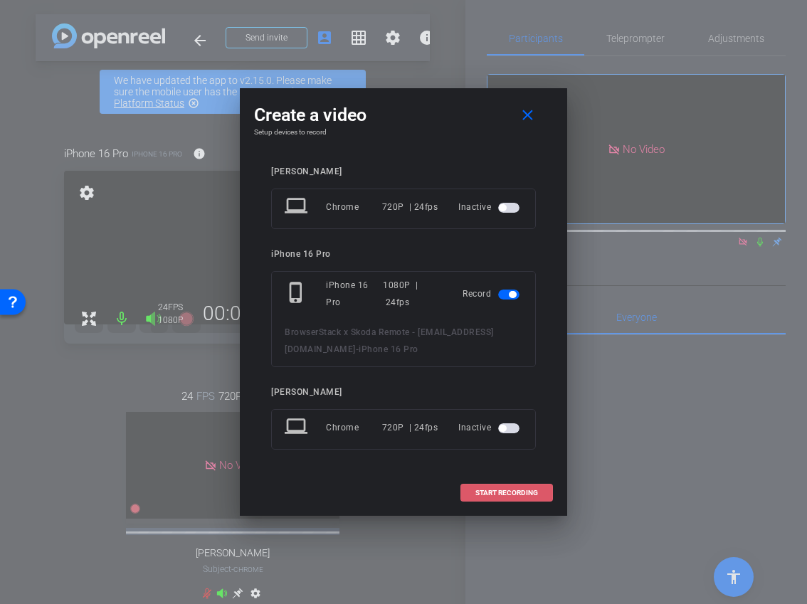
click at [497, 495] on span "START RECORDING" at bounding box center [506, 493] width 63 height 7
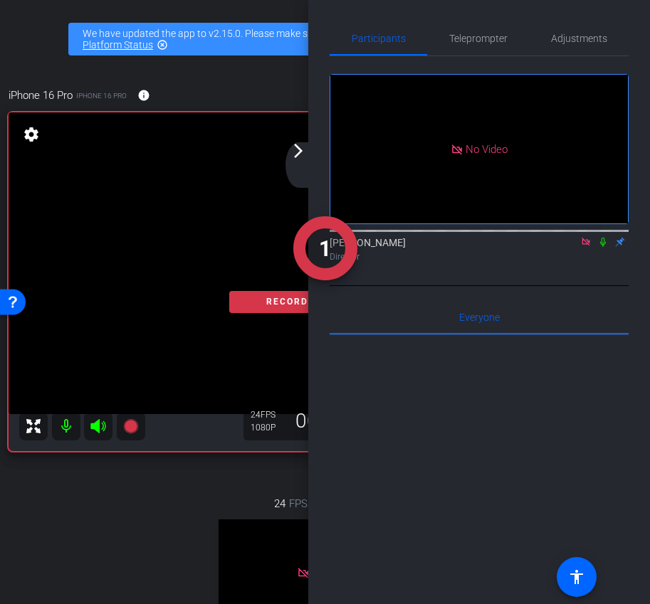
click at [307, 159] on div "arrow_back_ios_new arrow_forward_ios" at bounding box center [300, 165] width 30 height 46
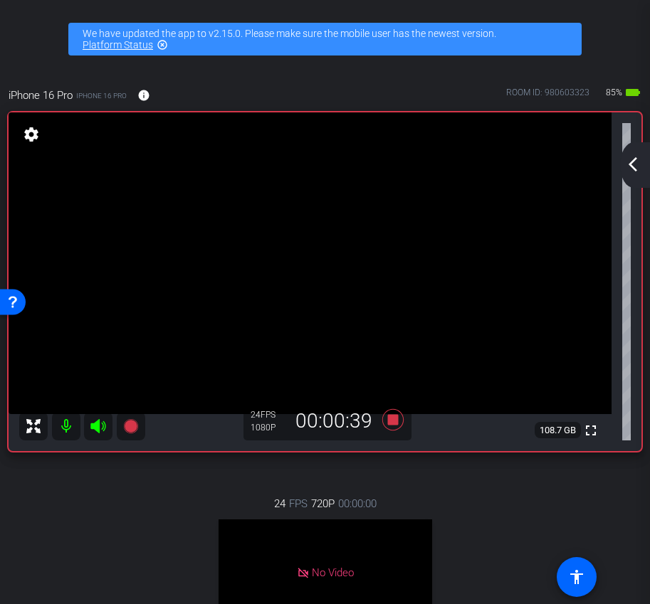
click at [636, 158] on mat-icon "arrow_back_ios_new" at bounding box center [632, 164] width 17 height 17
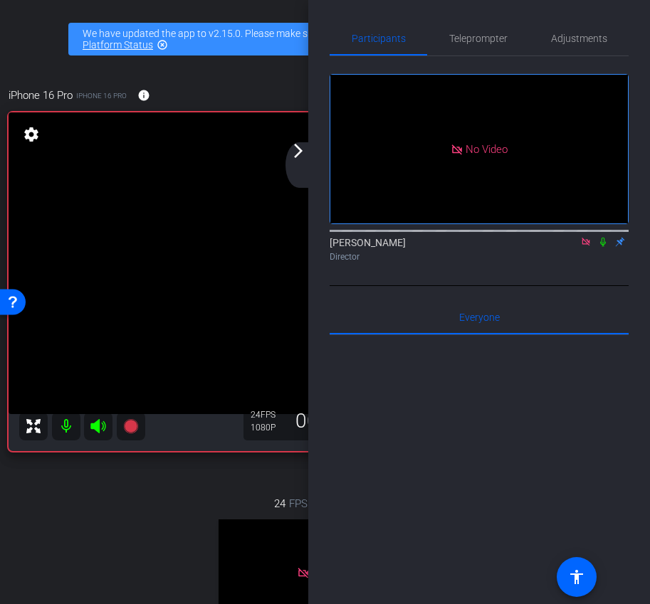
click at [589, 246] on icon at bounding box center [585, 242] width 8 height 8
click at [569, 247] on icon at bounding box center [568, 242] width 11 height 10
click at [302, 157] on mat-icon "arrow_forward_ios" at bounding box center [298, 150] width 17 height 17
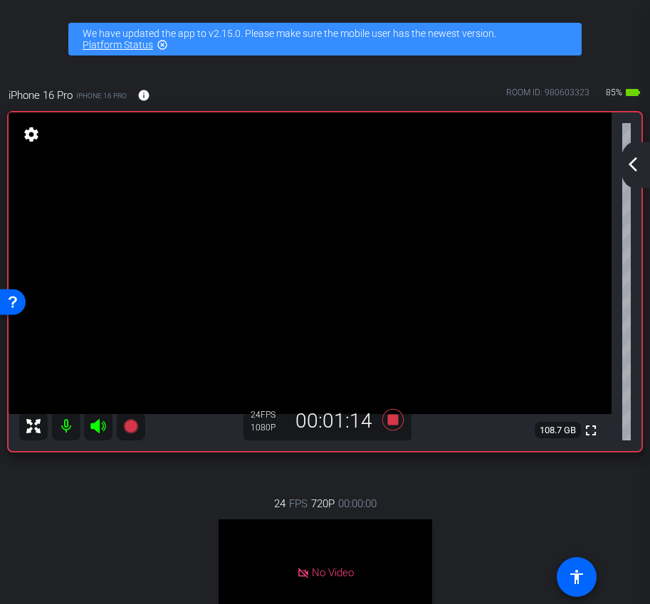
click at [635, 174] on div "arrow_back_ios_new arrow_forward_ios" at bounding box center [635, 165] width 30 height 46
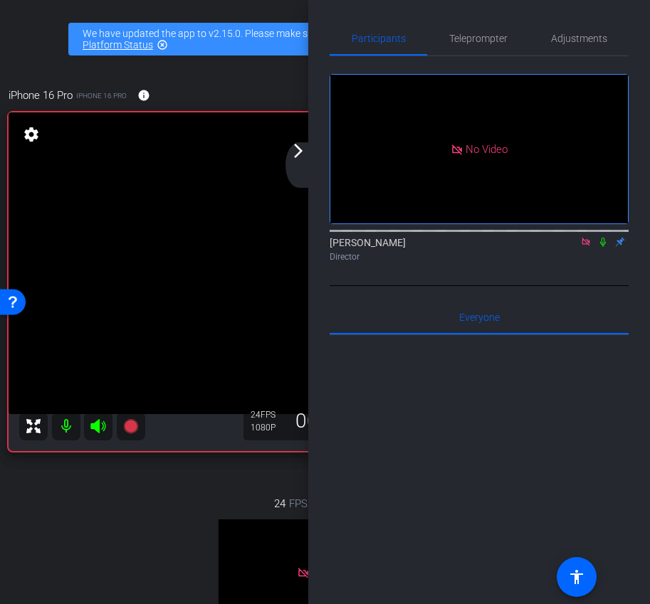
click at [606, 247] on icon at bounding box center [602, 242] width 11 height 10
click at [303, 166] on div "arrow_back_ios_new arrow_forward_ios" at bounding box center [300, 165] width 30 height 46
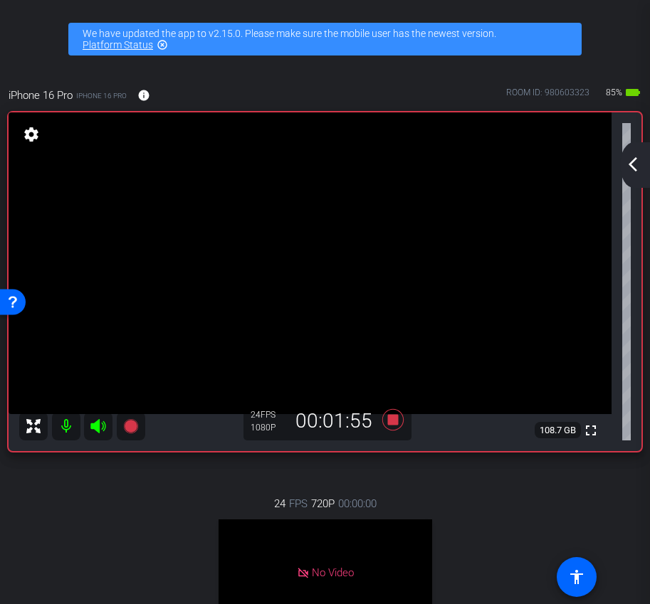
click at [628, 169] on mat-icon "arrow_back_ios_new" at bounding box center [632, 164] width 17 height 17
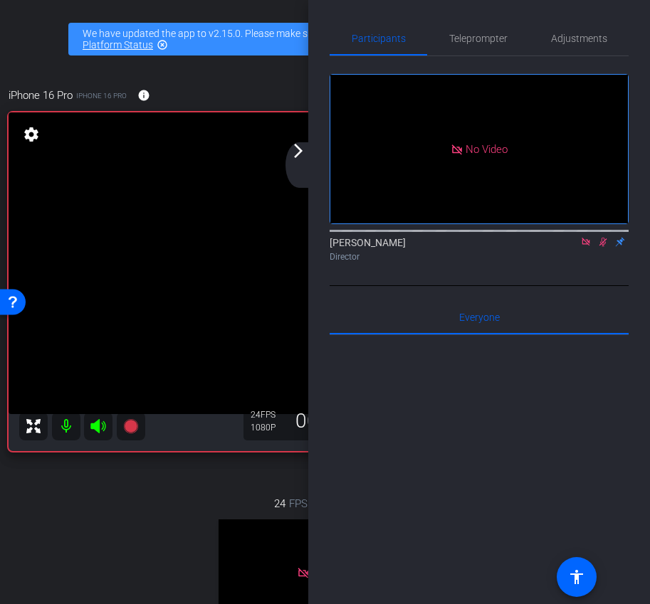
click at [601, 247] on icon at bounding box center [603, 242] width 8 height 9
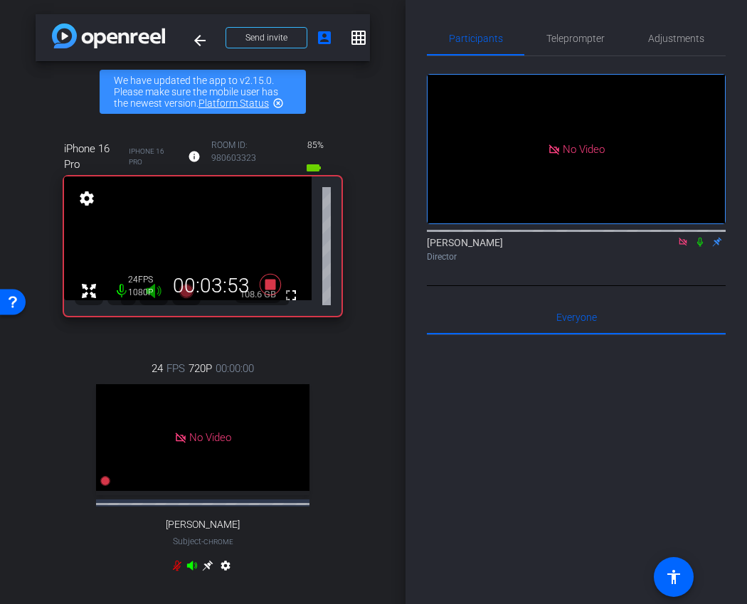
click at [696, 247] on icon at bounding box center [700, 242] width 11 height 10
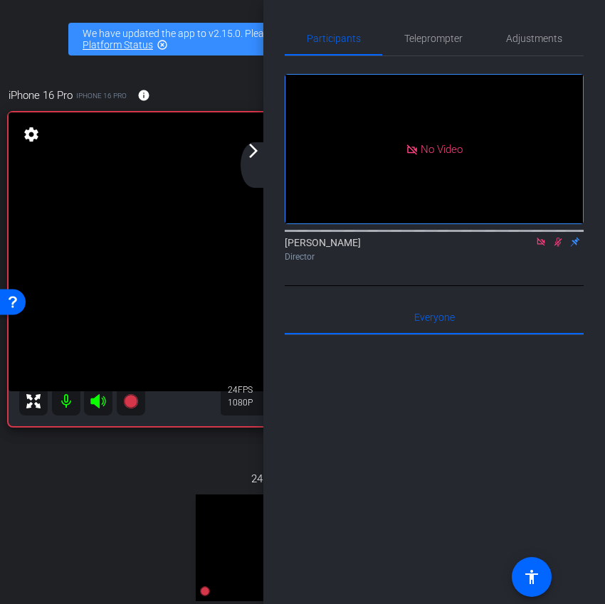
click at [260, 164] on div "arrow_back_ios_new arrow_forward_ios" at bounding box center [256, 165] width 30 height 46
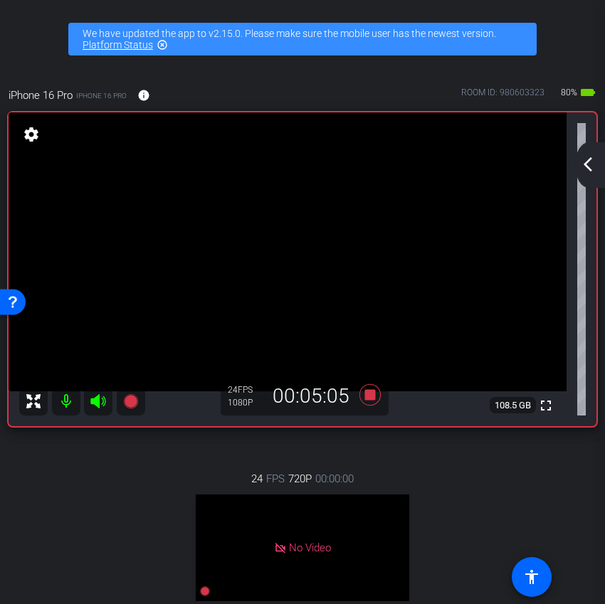
click at [581, 164] on mat-icon "arrow_back_ios_new" at bounding box center [587, 164] width 17 height 17
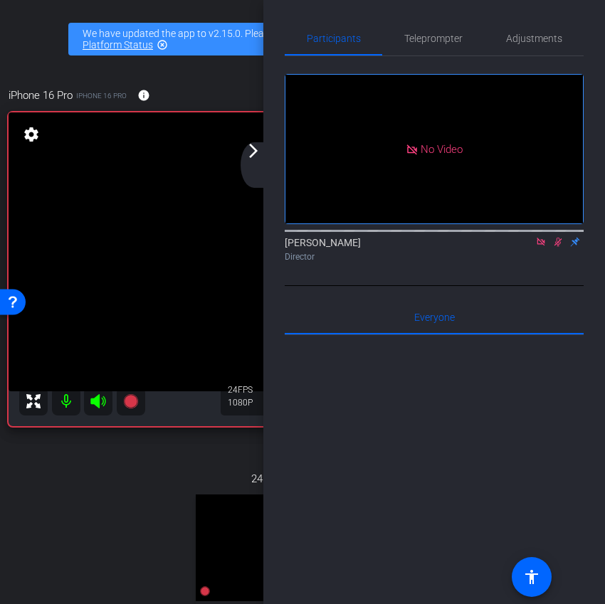
click at [260, 161] on div "arrow_back_ios_new arrow_forward_ios" at bounding box center [256, 165] width 30 height 46
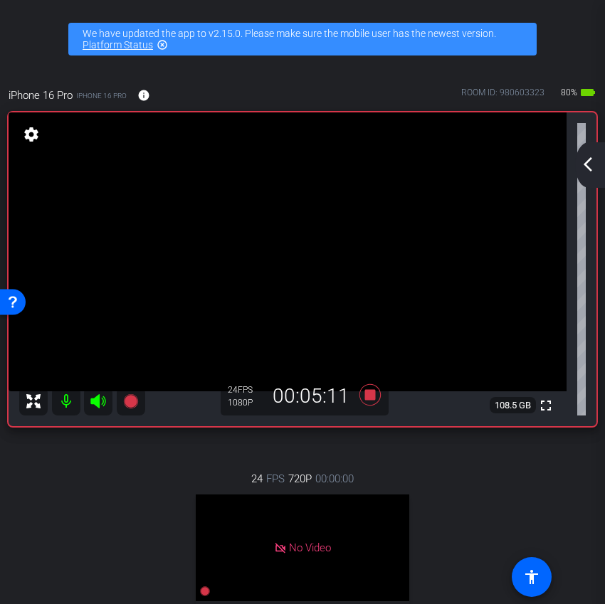
click at [585, 166] on mat-icon "arrow_back_ios_new" at bounding box center [587, 164] width 17 height 17
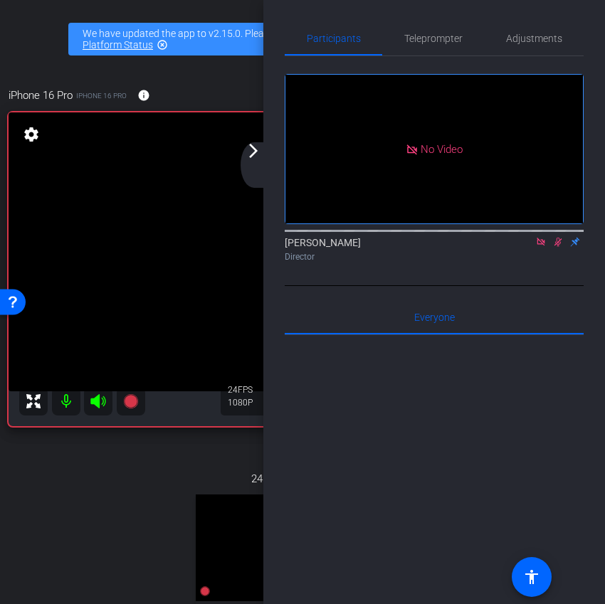
click at [559, 247] on icon at bounding box center [557, 242] width 11 height 10
click at [261, 169] on div "arrow_back_ios_new arrow_forward_ios" at bounding box center [256, 165] width 30 height 46
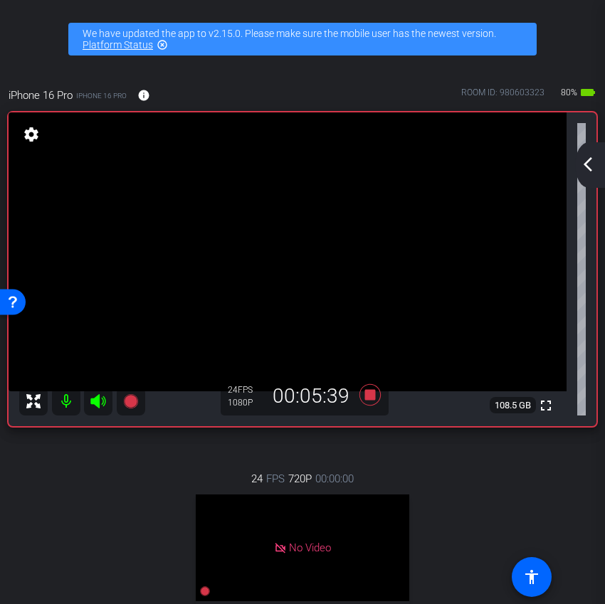
click at [593, 164] on mat-icon "arrow_back_ios_new" at bounding box center [587, 164] width 17 height 17
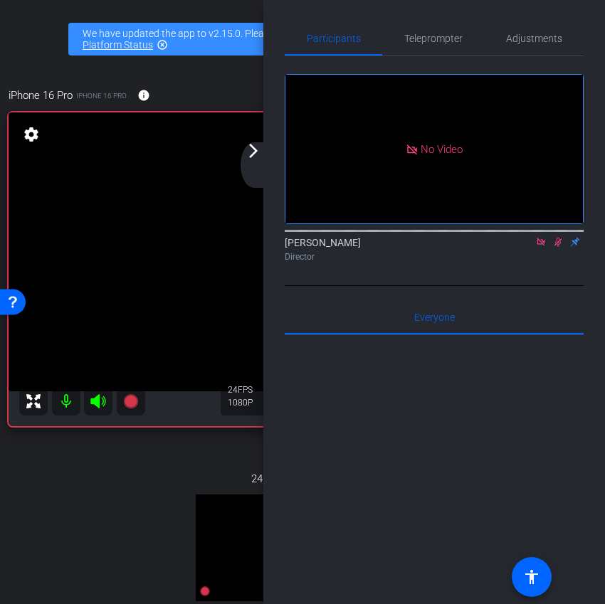
click at [556, 247] on icon at bounding box center [558, 242] width 8 height 9
click at [559, 247] on icon at bounding box center [557, 242] width 11 height 10
click at [558, 263] on div "Director" at bounding box center [434, 256] width 299 height 13
click at [559, 247] on icon at bounding box center [558, 242] width 8 height 9
click at [559, 247] on icon at bounding box center [558, 242] width 6 height 9
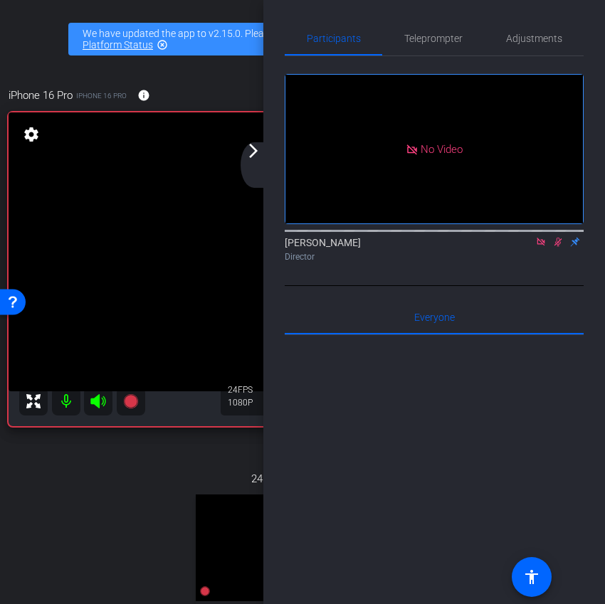
click at [559, 247] on icon at bounding box center [558, 242] width 8 height 9
click at [558, 247] on icon at bounding box center [557, 242] width 11 height 10
click at [556, 247] on icon at bounding box center [558, 242] width 8 height 9
click at [555, 247] on icon at bounding box center [558, 242] width 6 height 9
click at [556, 247] on icon at bounding box center [557, 242] width 11 height 10
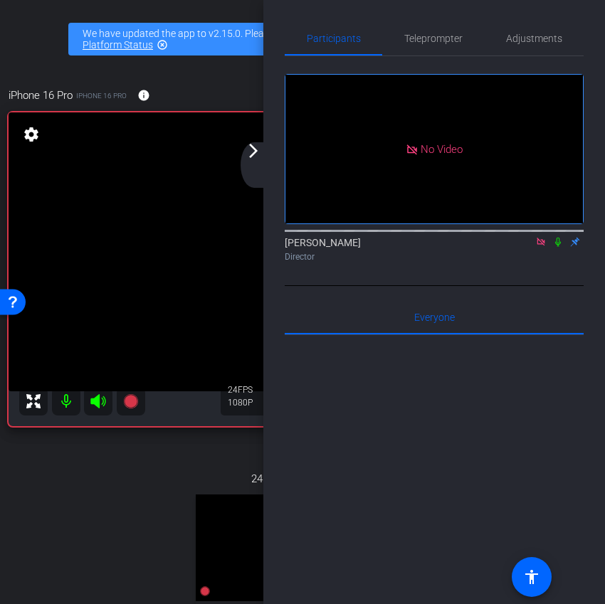
click at [253, 159] on div "arrow_back_ios_new arrow_forward_ios" at bounding box center [256, 165] width 30 height 46
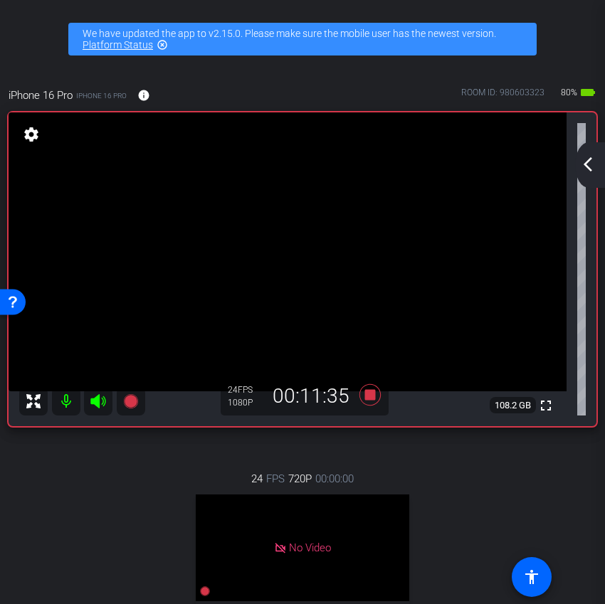
click at [588, 167] on mat-icon "arrow_back_ios_new" at bounding box center [587, 164] width 17 height 17
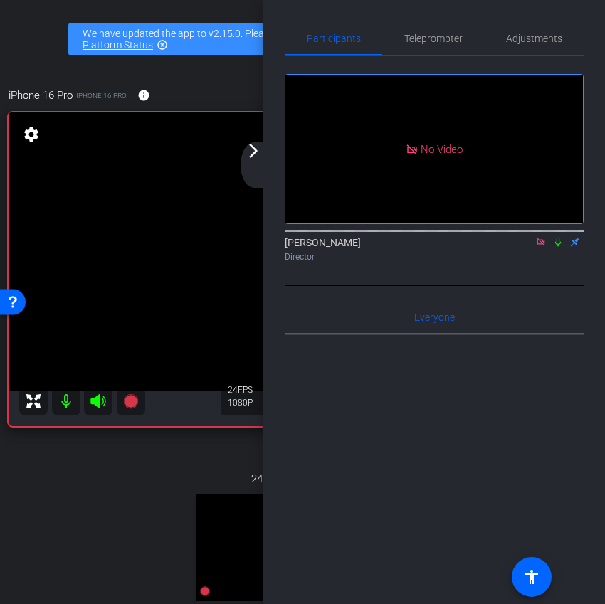
click at [258, 155] on mat-icon "arrow_forward_ios" at bounding box center [253, 150] width 17 height 17
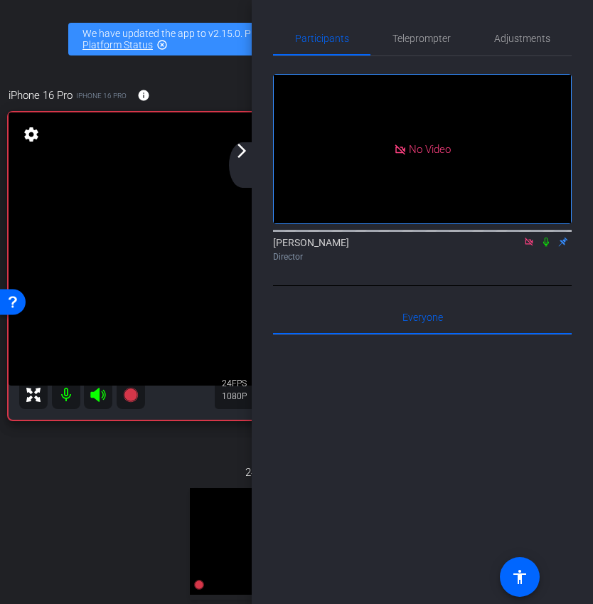
click at [235, 157] on mat-icon "arrow_forward_ios" at bounding box center [241, 150] width 17 height 17
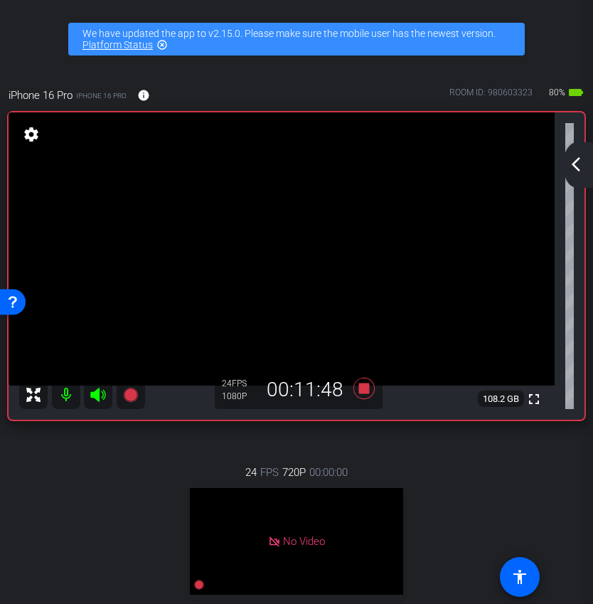
click at [578, 149] on div "arrow_back_ios_new arrow_forward_ios" at bounding box center [579, 165] width 30 height 46
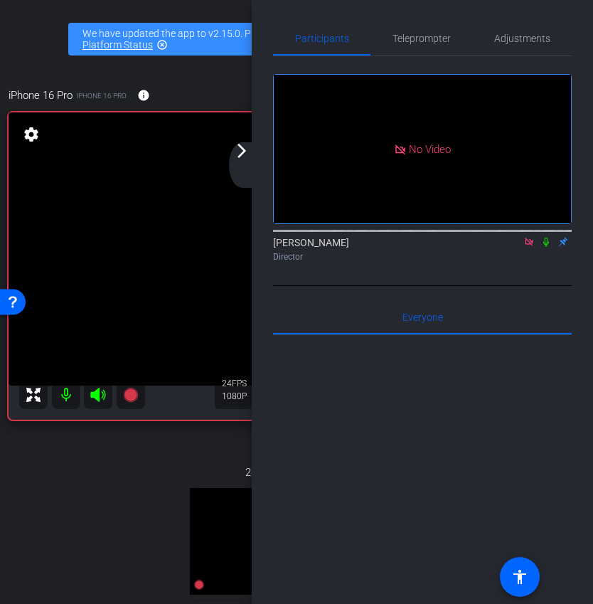
click at [546, 247] on icon at bounding box center [546, 242] width 11 height 10
click at [240, 169] on div "arrow_back_ios_new arrow_forward_ios" at bounding box center [244, 165] width 30 height 46
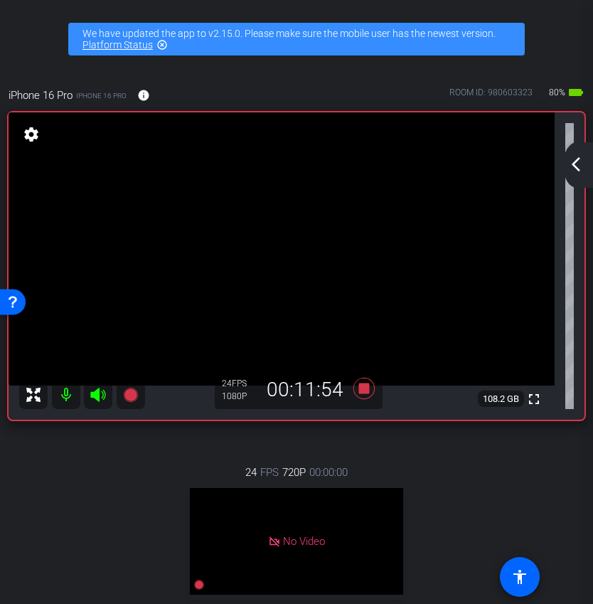
click at [583, 167] on mat-icon "arrow_back_ios_new" at bounding box center [576, 164] width 17 height 17
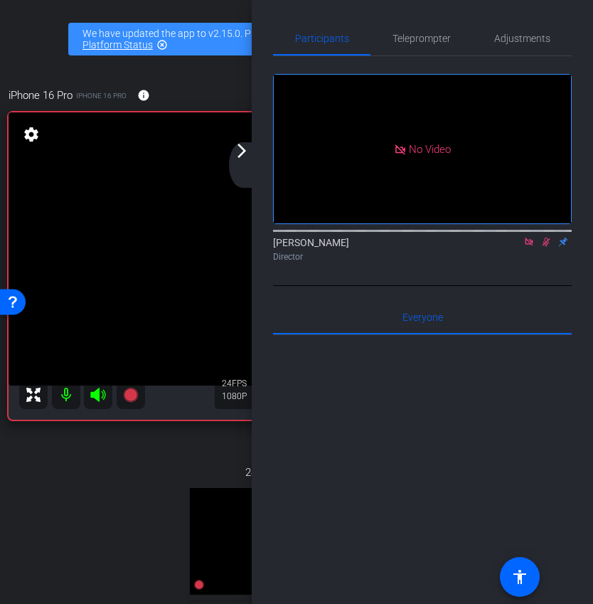
click at [543, 247] on icon at bounding box center [547, 242] width 8 height 9
click at [544, 247] on icon at bounding box center [547, 242] width 6 height 9
click at [242, 170] on div "arrow_back_ios_new arrow_forward_ios" at bounding box center [244, 165] width 30 height 46
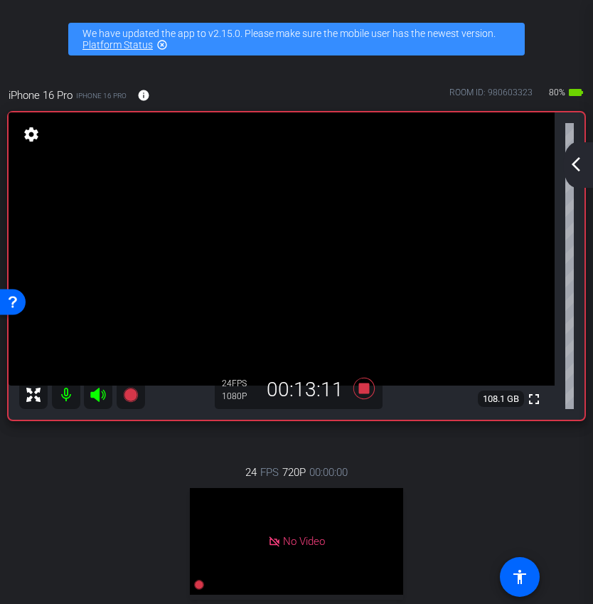
click at [575, 164] on mat-icon "arrow_back_ios_new" at bounding box center [576, 164] width 17 height 17
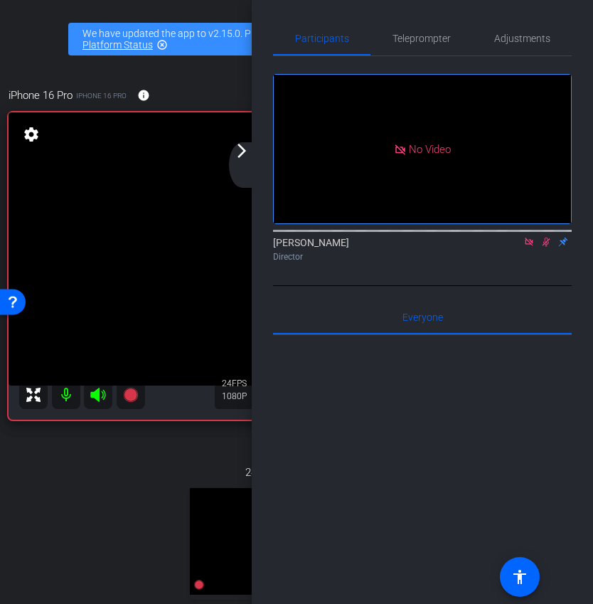
click at [544, 247] on icon at bounding box center [547, 242] width 8 height 9
click at [547, 247] on icon at bounding box center [546, 242] width 11 height 10
click at [248, 169] on div "arrow_back_ios_new arrow_forward_ios" at bounding box center [244, 165] width 30 height 46
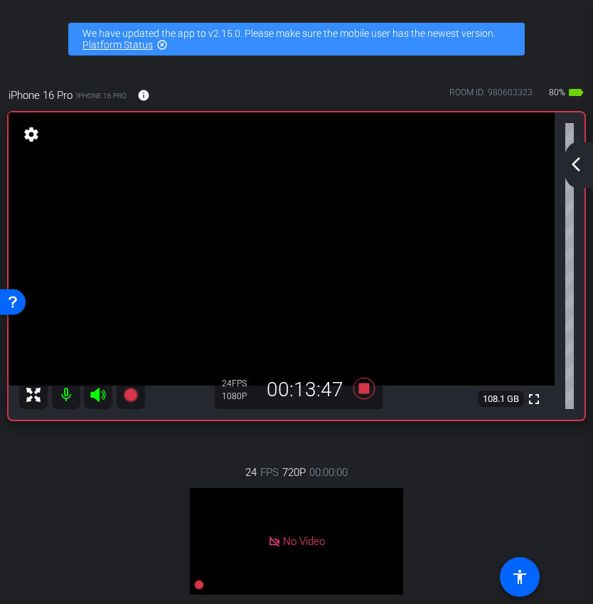
click at [590, 162] on div "arrow_back_ios_new arrow_forward_ios" at bounding box center [579, 165] width 30 height 46
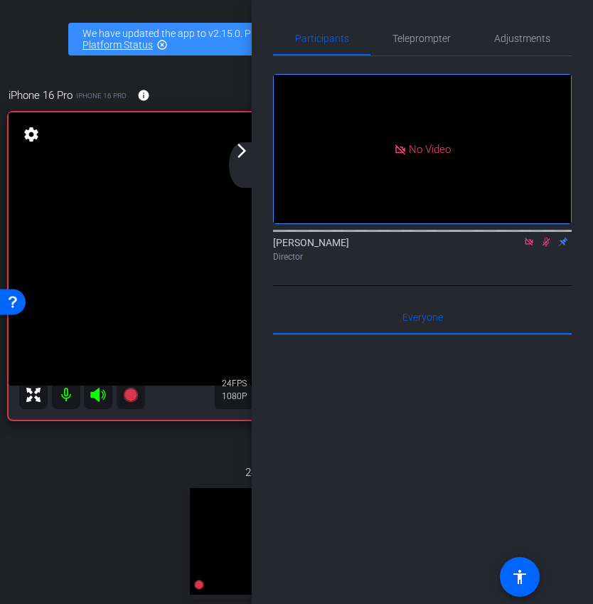
click at [549, 247] on icon at bounding box center [546, 242] width 11 height 10
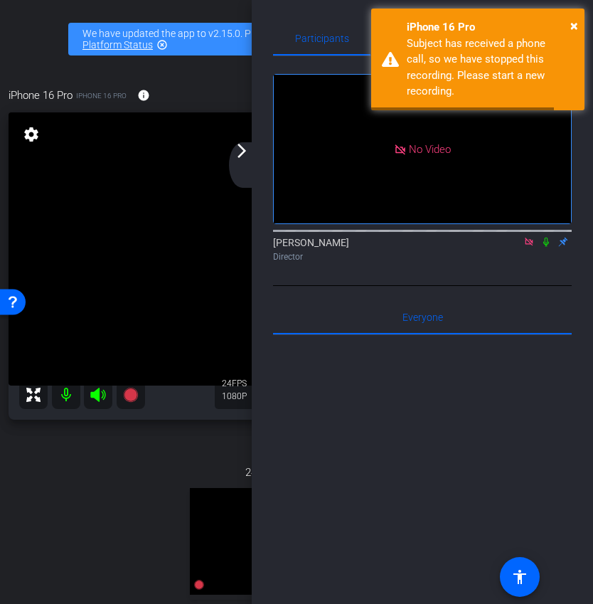
click at [249, 157] on mat-icon "arrow_forward_ios" at bounding box center [241, 150] width 17 height 17
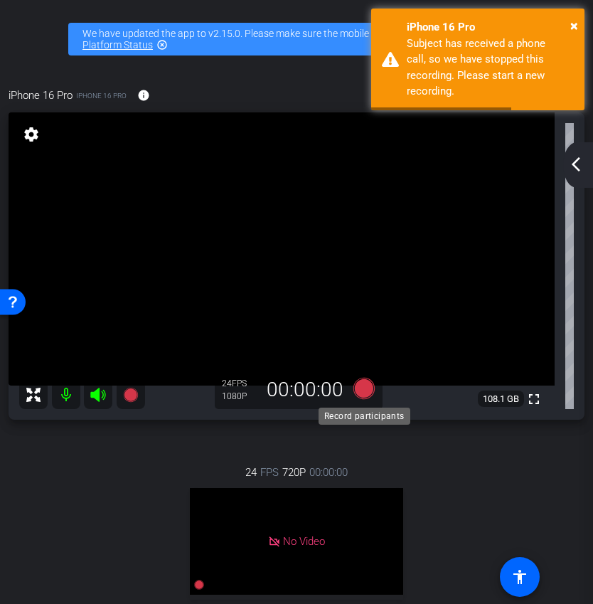
click at [363, 397] on icon at bounding box center [364, 388] width 21 height 21
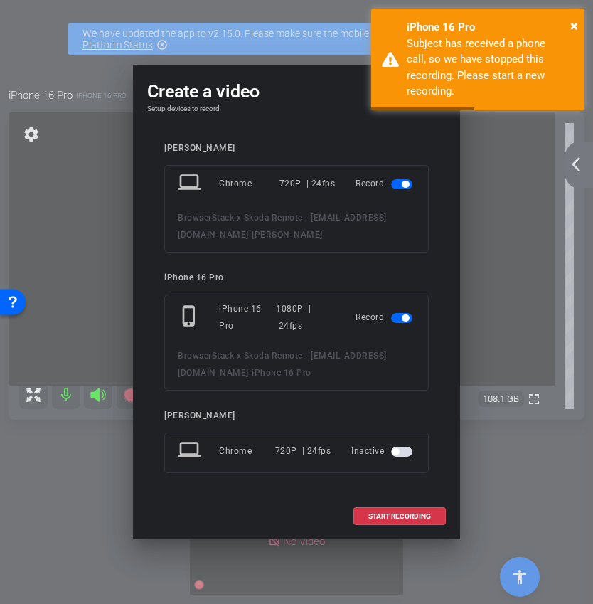
click at [404, 184] on span "button" at bounding box center [405, 184] width 7 height 7
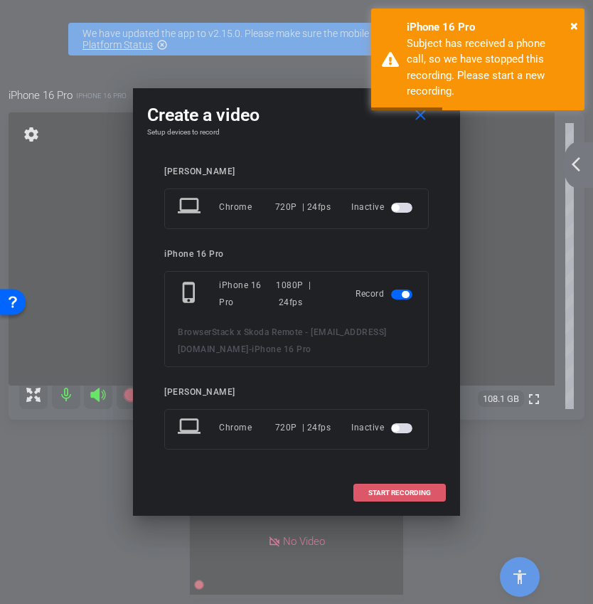
click at [396, 492] on span "START RECORDING" at bounding box center [400, 493] width 63 height 7
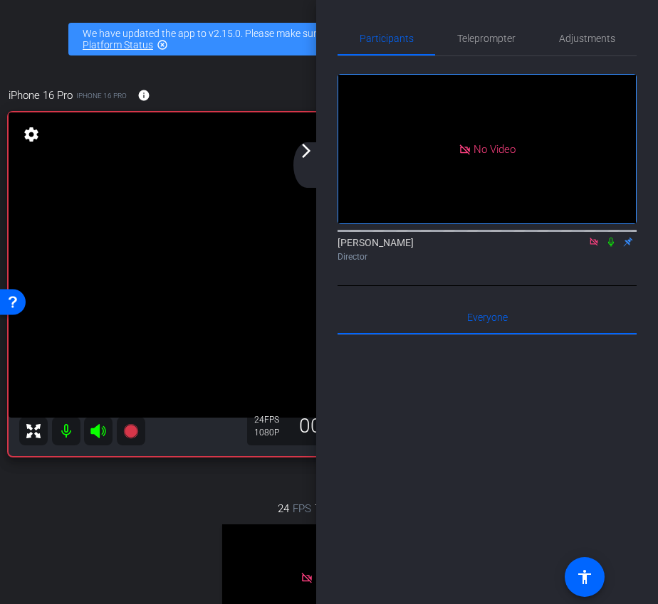
click at [300, 164] on div "arrow_back_ios_new arrow_forward_ios" at bounding box center [308, 165] width 30 height 46
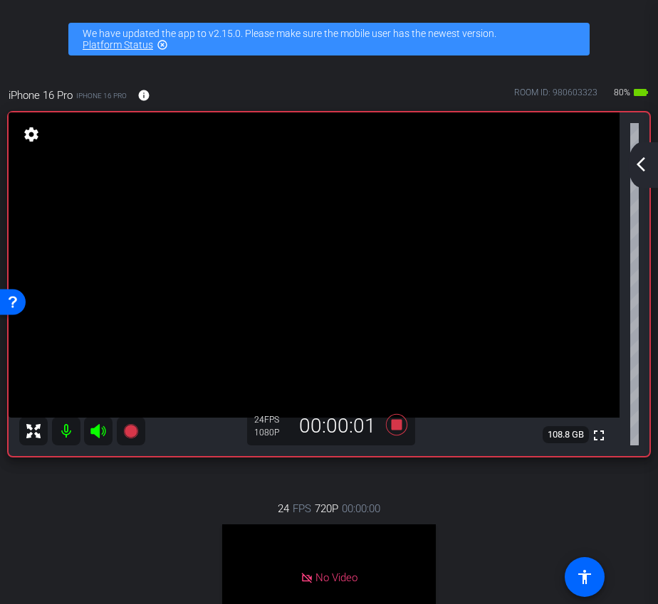
click at [635, 163] on mat-icon "arrow_back_ios_new" at bounding box center [640, 164] width 17 height 17
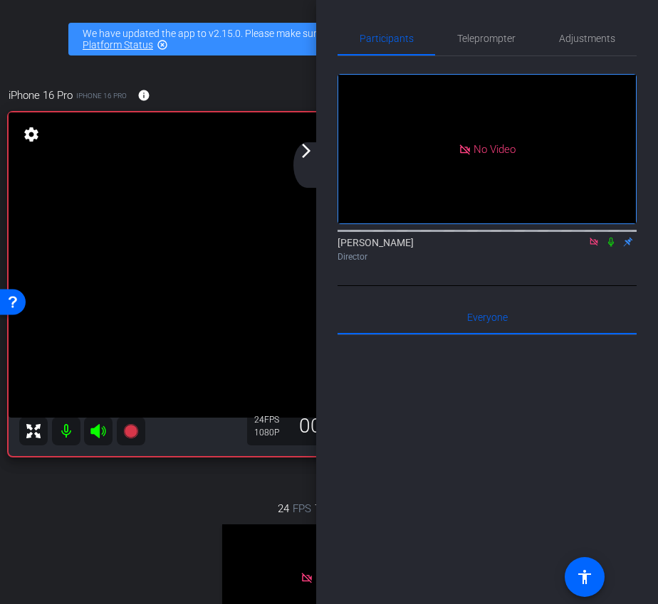
click at [610, 247] on icon at bounding box center [610, 242] width 11 height 10
click at [307, 160] on div "arrow_back_ios_new arrow_forward_ios" at bounding box center [308, 165] width 30 height 46
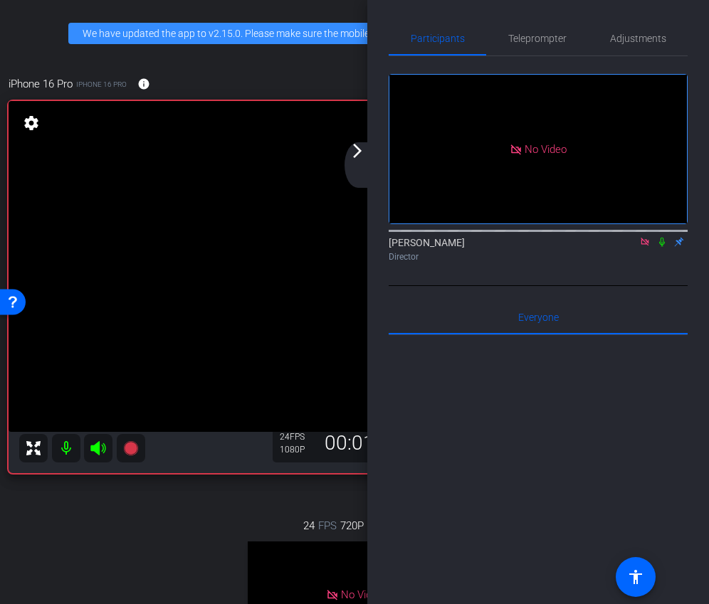
click at [354, 154] on mat-icon "arrow_forward_ios" at bounding box center [357, 150] width 17 height 17
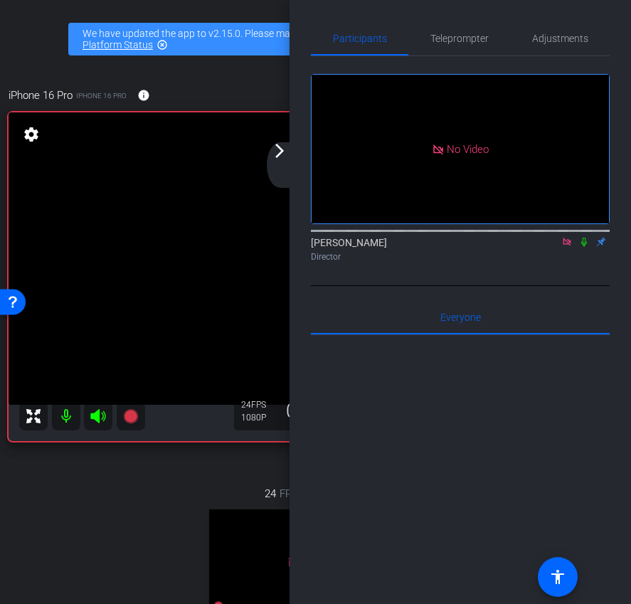
click at [274, 155] on mat-icon "arrow_forward_ios" at bounding box center [279, 150] width 17 height 17
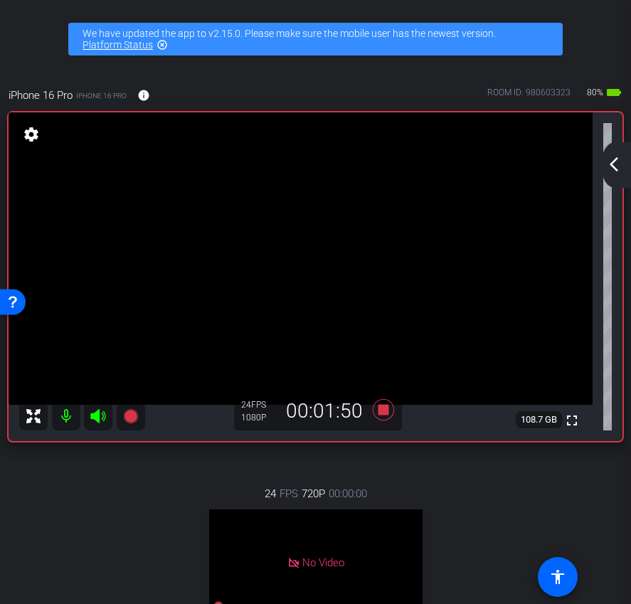
click at [617, 163] on mat-icon "arrow_back_ios_new" at bounding box center [614, 164] width 17 height 17
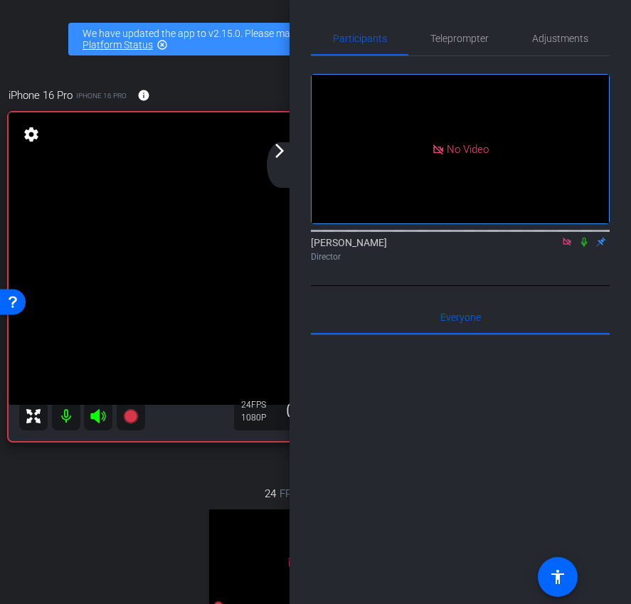
click at [585, 247] on icon at bounding box center [584, 242] width 6 height 9
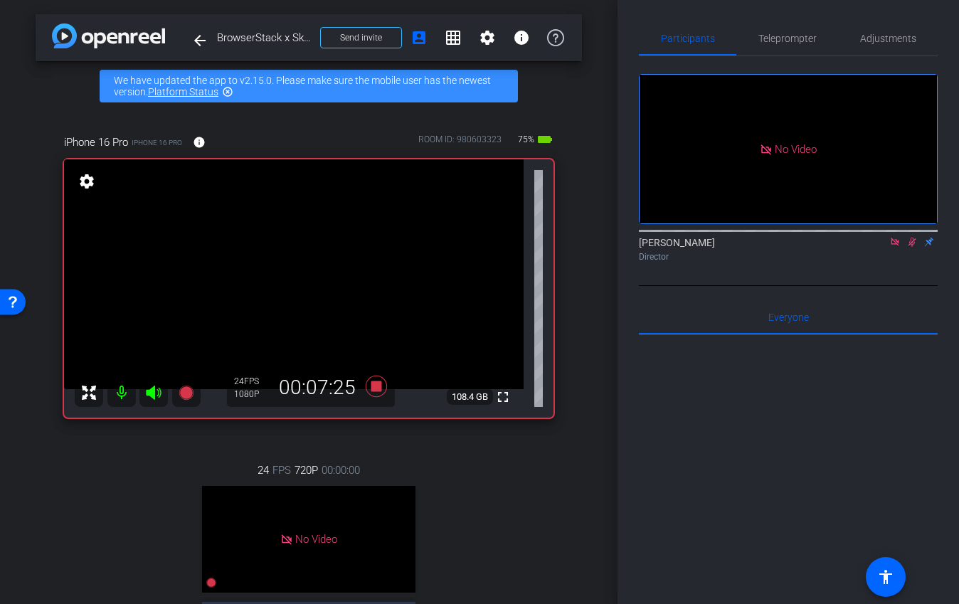
click at [806, 286] on div "No Video [PERSON_NAME] Director" at bounding box center [788, 171] width 299 height 230
click at [806, 247] on icon at bounding box center [912, 242] width 11 height 10
click at [372, 391] on icon at bounding box center [376, 386] width 21 height 21
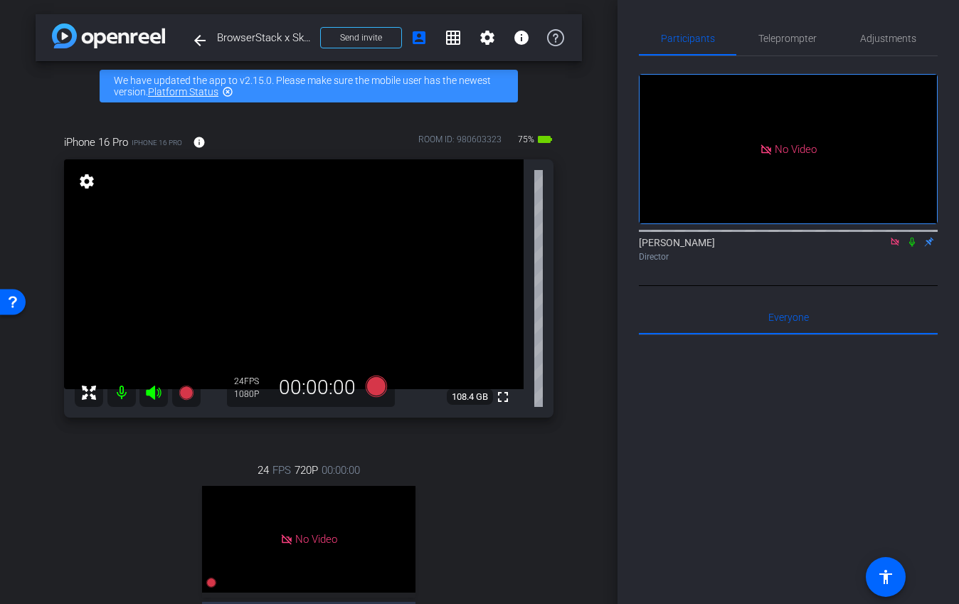
click at [806, 247] on icon at bounding box center [895, 242] width 11 height 10
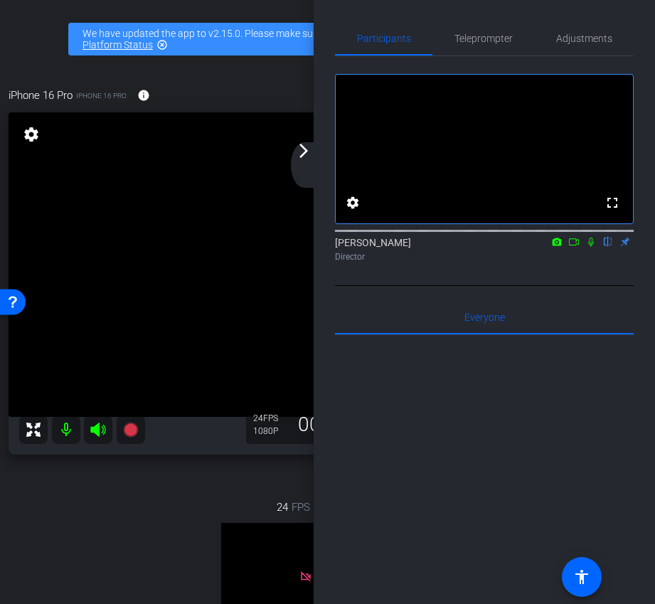
click at [304, 157] on mat-icon "arrow_forward_ios" at bounding box center [303, 150] width 17 height 17
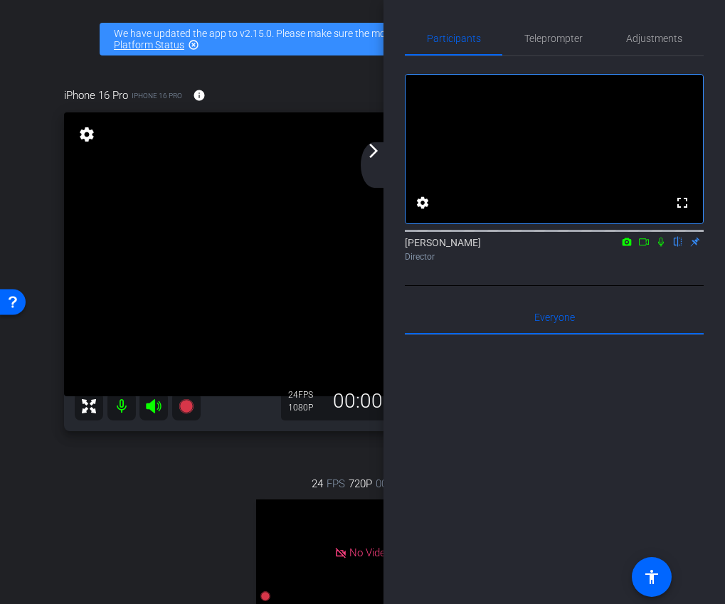
click at [359, 168] on video at bounding box center [347, 254] width 567 height 284
click at [376, 168] on div "arrow_back_ios_new arrow_forward_ios" at bounding box center [376, 165] width 30 height 46
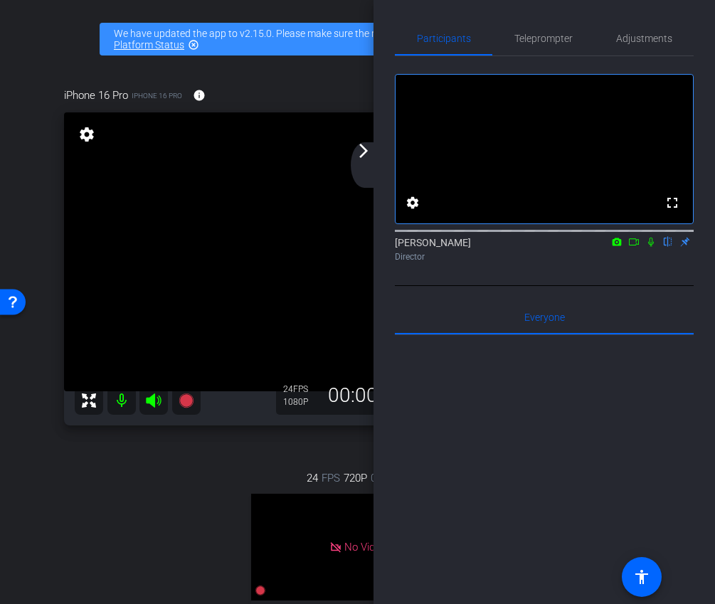
click at [368, 167] on div "arrow_back_ios_new arrow_forward_ios" at bounding box center [366, 165] width 30 height 46
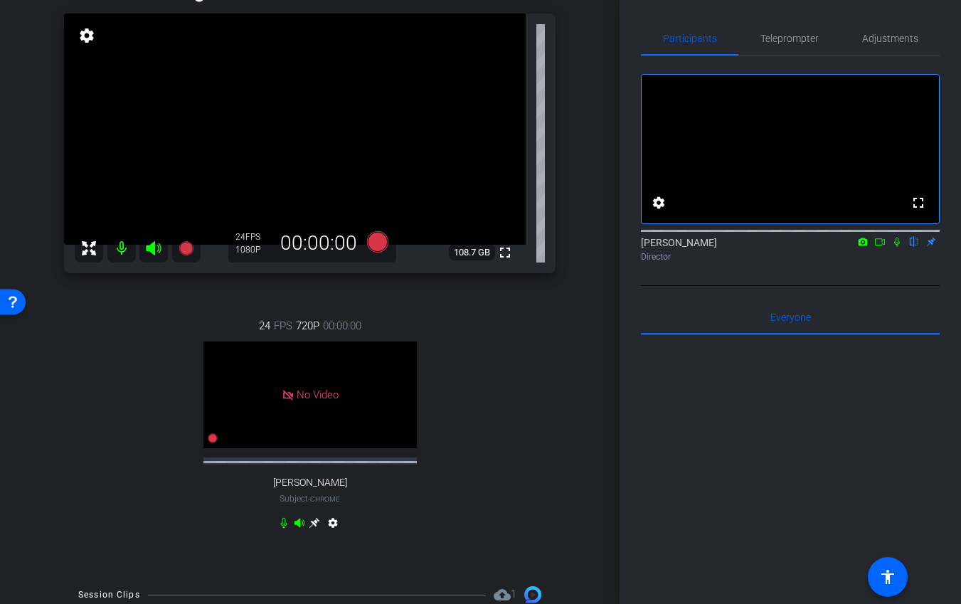
scroll to position [97, 0]
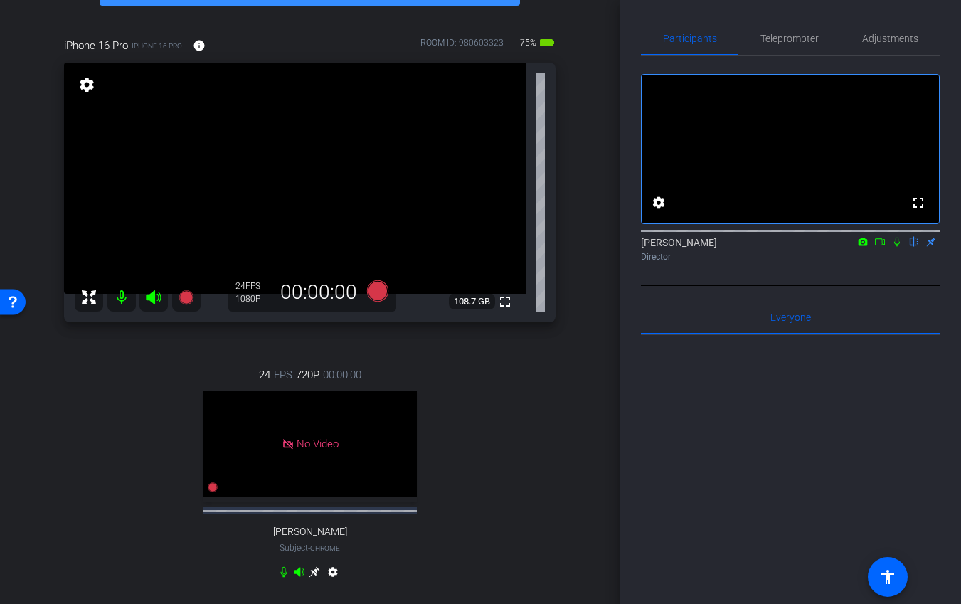
click at [806, 247] on icon at bounding box center [880, 242] width 11 height 10
click at [806, 247] on icon at bounding box center [915, 242] width 6 height 9
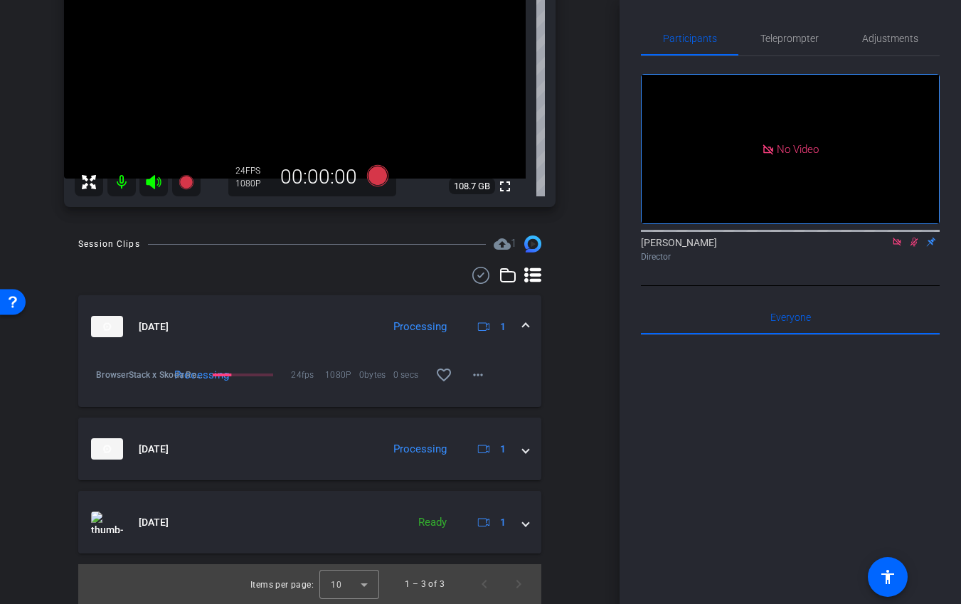
scroll to position [0, 0]
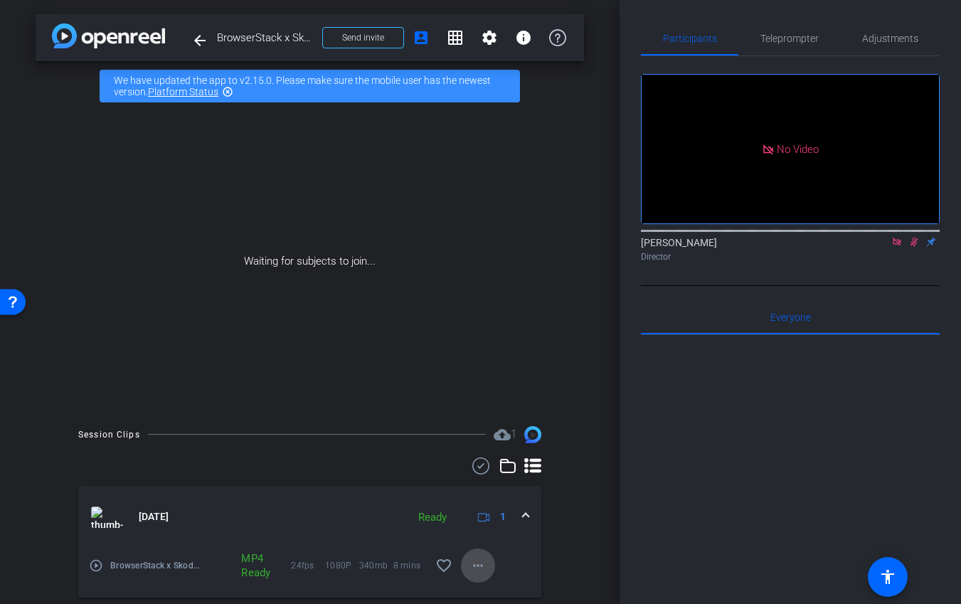
click at [482, 564] on mat-icon "more_horiz" at bounding box center [478, 565] width 17 height 17
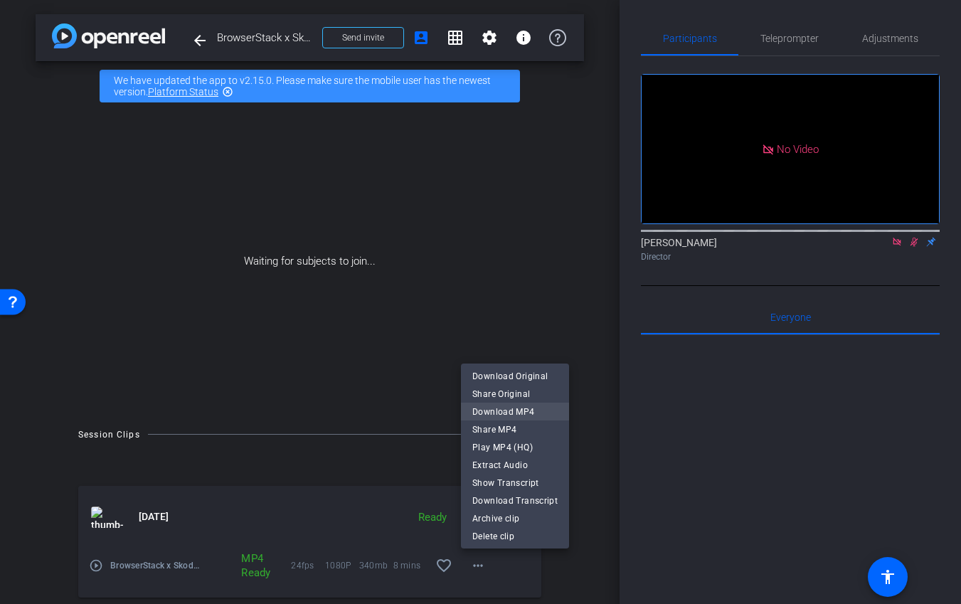
click at [503, 408] on span "Download MP4" at bounding box center [515, 411] width 85 height 17
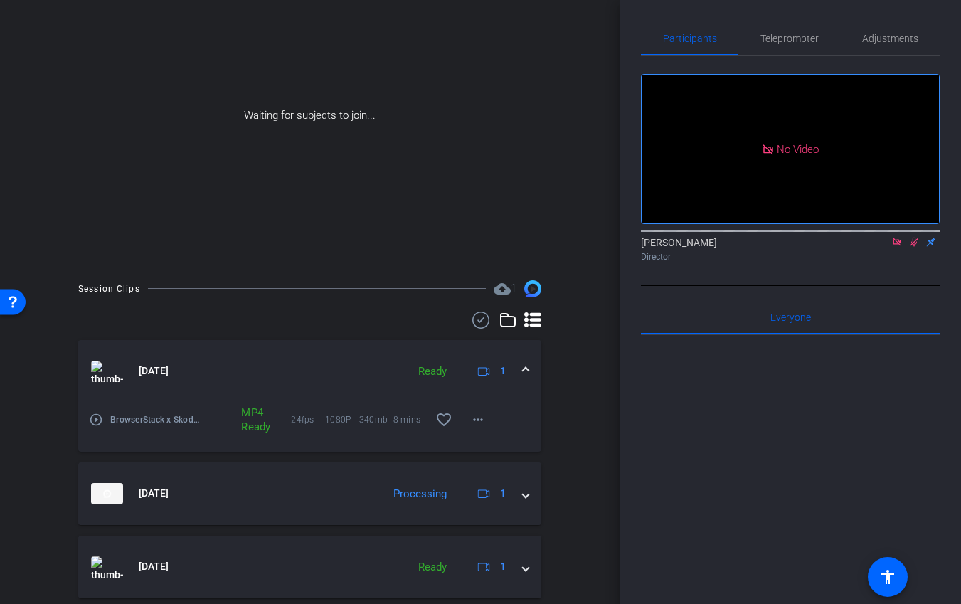
scroll to position [191, 0]
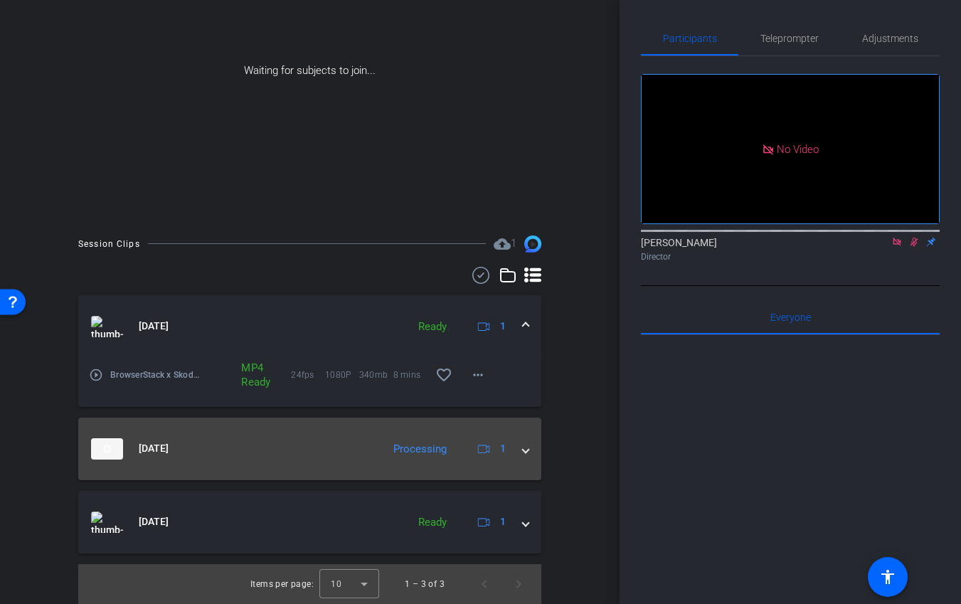
click at [527, 448] on span at bounding box center [526, 448] width 6 height 15
